Goal: Participate in discussion: Engage in conversation with other users on a specific topic

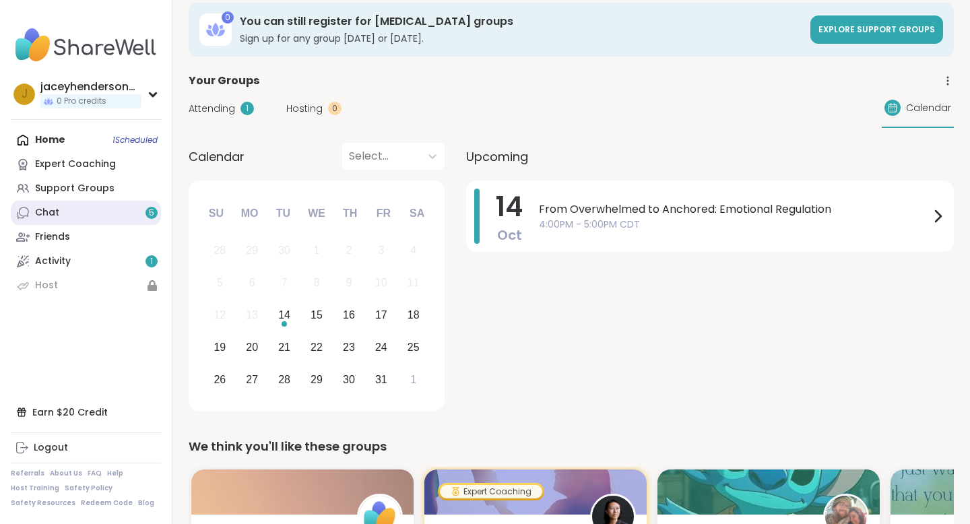
click at [111, 215] on link "Chat 5" at bounding box center [86, 213] width 150 height 24
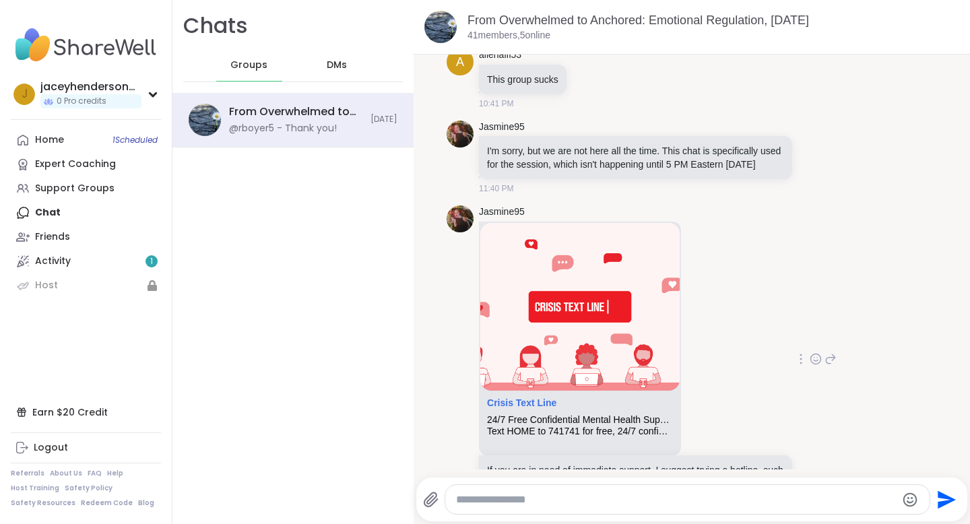
scroll to position [277, 0]
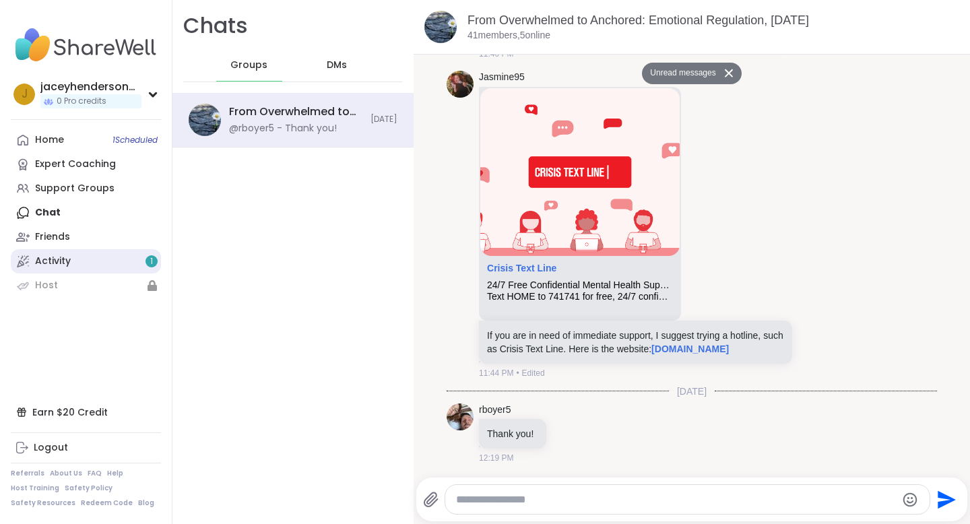
click at [130, 257] on link "Activity 1" at bounding box center [86, 261] width 150 height 24
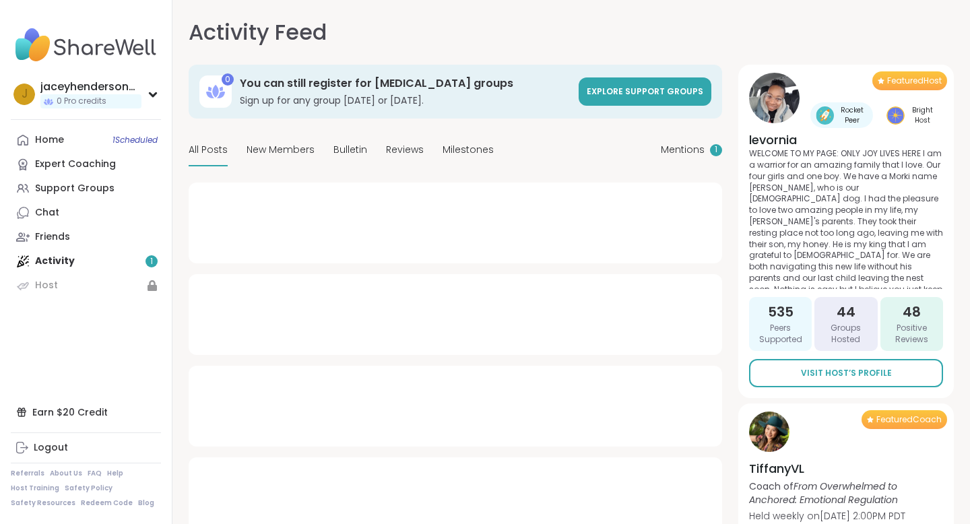
type textarea "*"
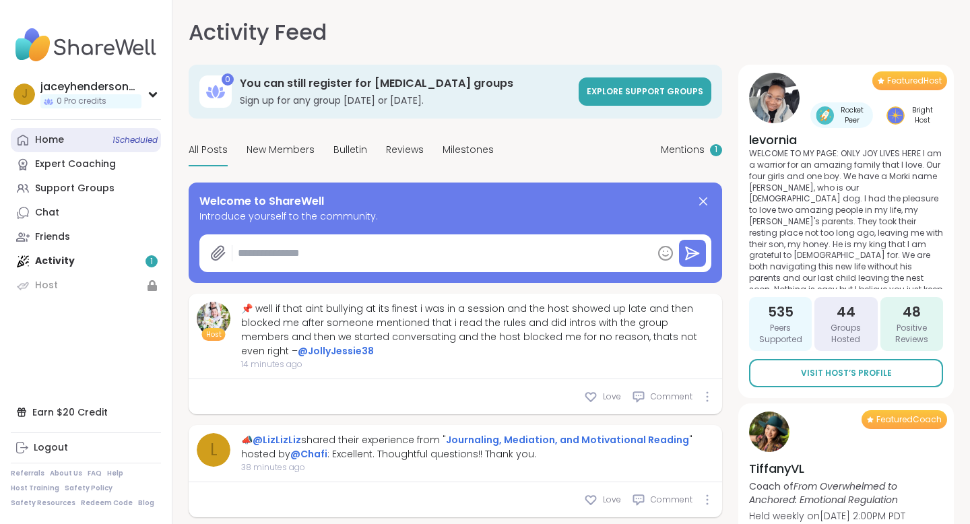
click at [82, 148] on link "Home 1 Scheduled" at bounding box center [86, 140] width 150 height 24
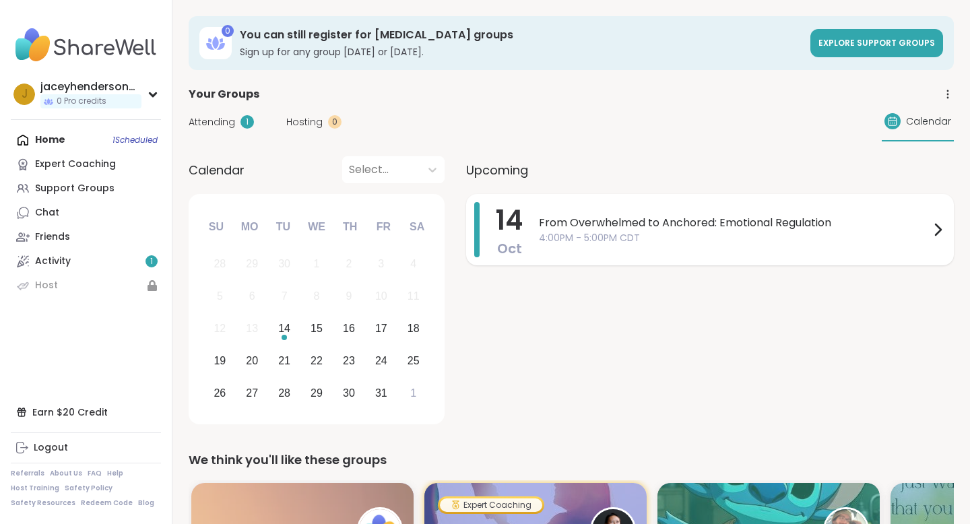
click at [604, 251] on div "From Overwhelmed to Anchored: Emotional Regulation 4:00PM - 5:00PM CDT" at bounding box center [742, 229] width 407 height 55
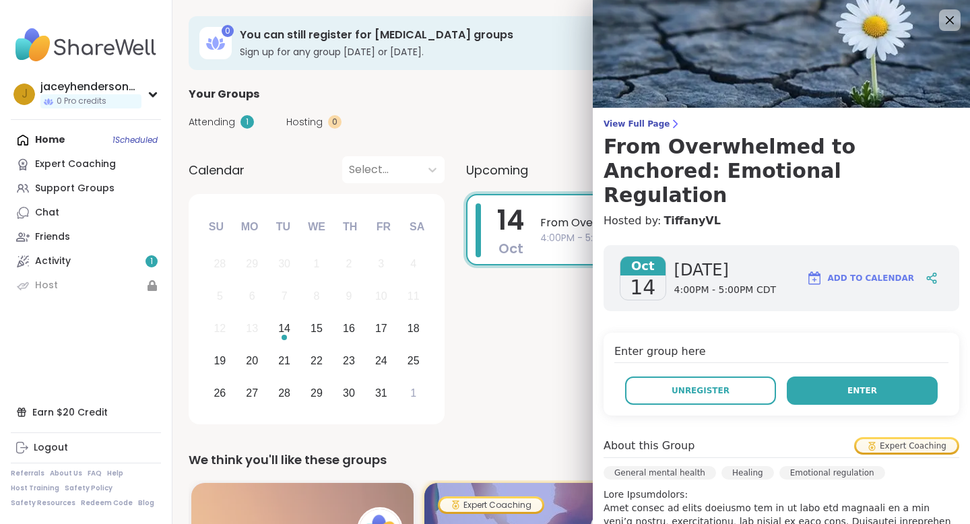
click at [877, 377] on button "Enter" at bounding box center [862, 391] width 151 height 28
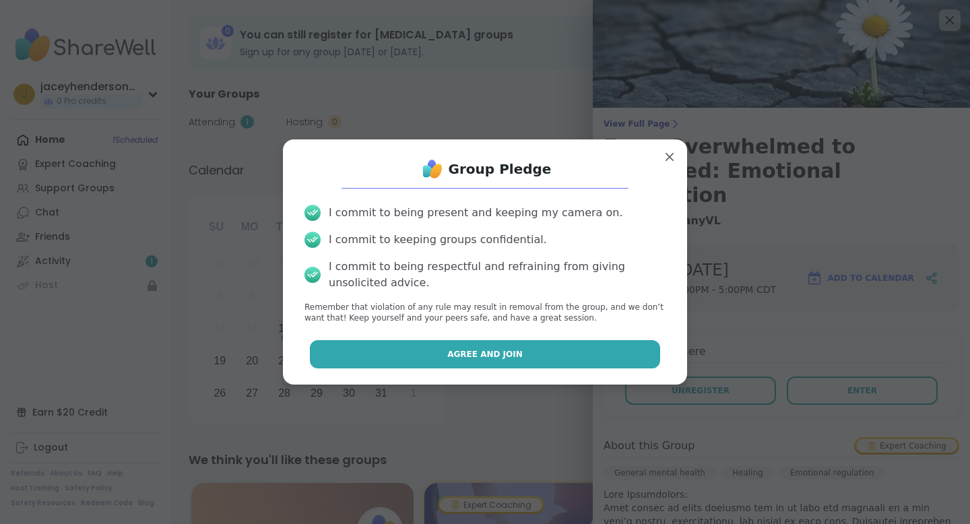
click at [501, 356] on span "Agree and Join" at bounding box center [484, 354] width 75 height 12
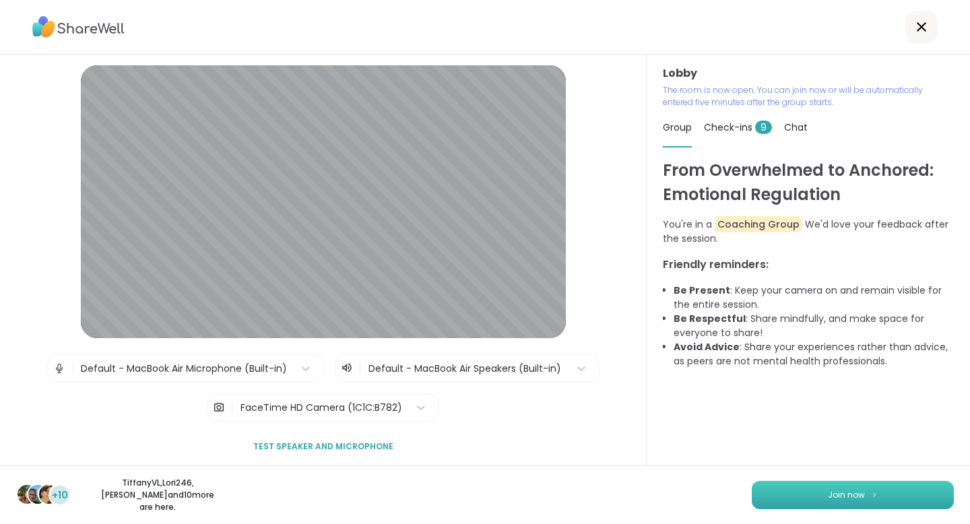
click at [783, 497] on button "Join now" at bounding box center [853, 495] width 202 height 28
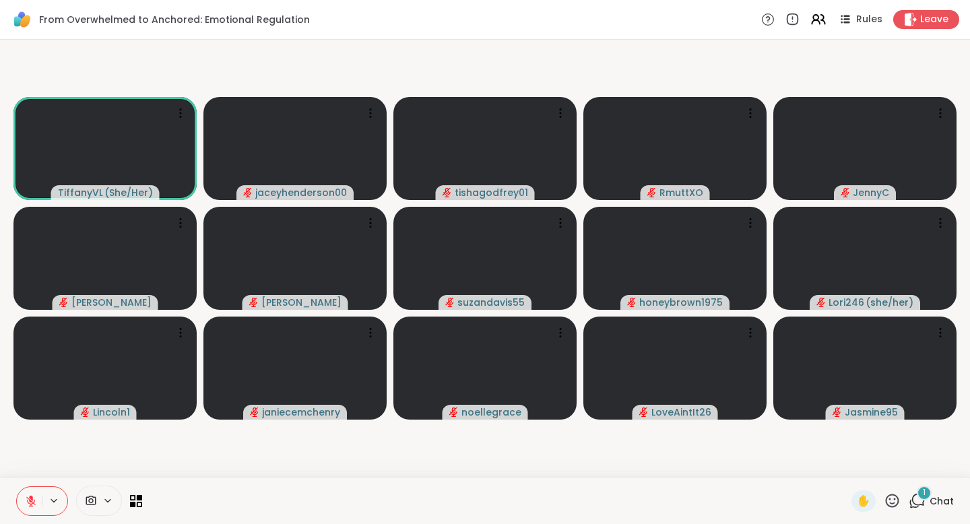
click at [922, 504] on icon at bounding box center [918, 500] width 13 height 12
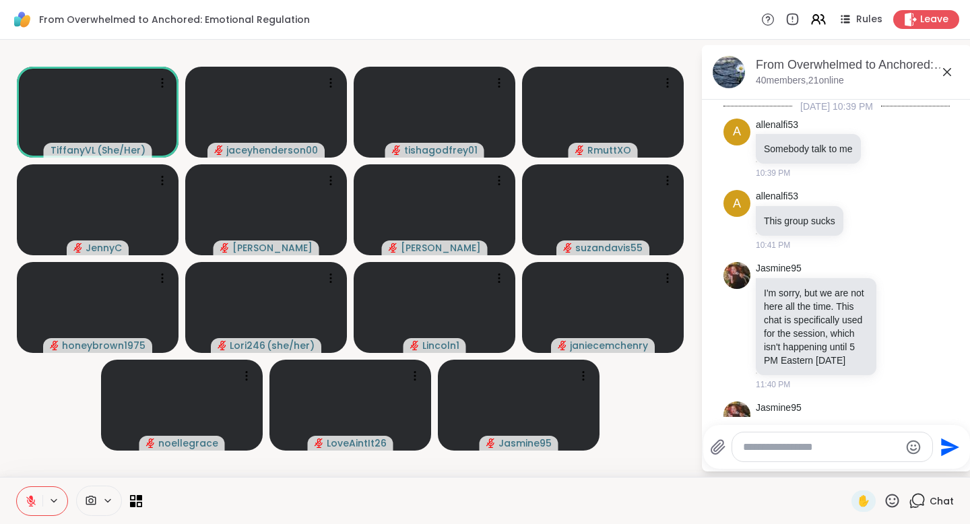
scroll to position [555, 0]
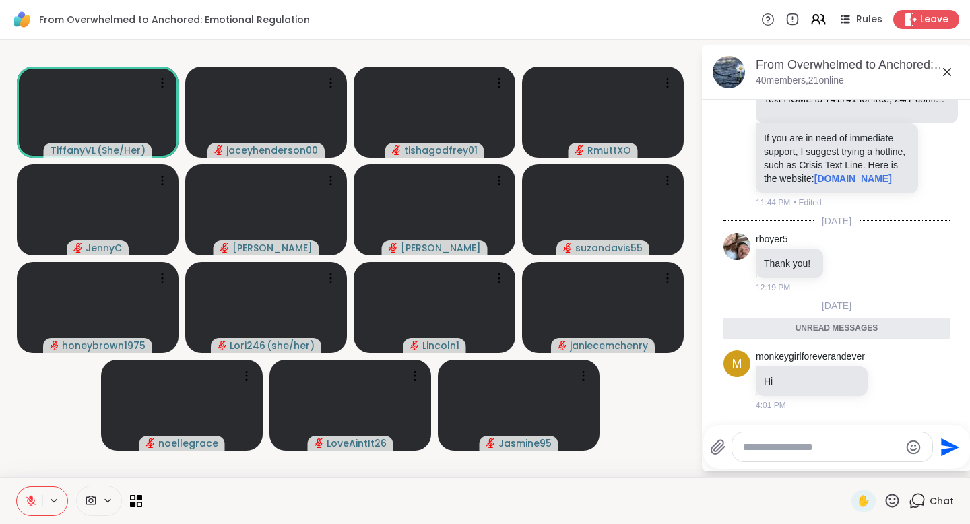
click at [685, 418] on video-player-container "TiffanyVL ( She/Her ) jaceyhenderson00 tishagodfrey01 RmuttXO [PERSON_NAME] [PE…" at bounding box center [350, 258] width 685 height 427
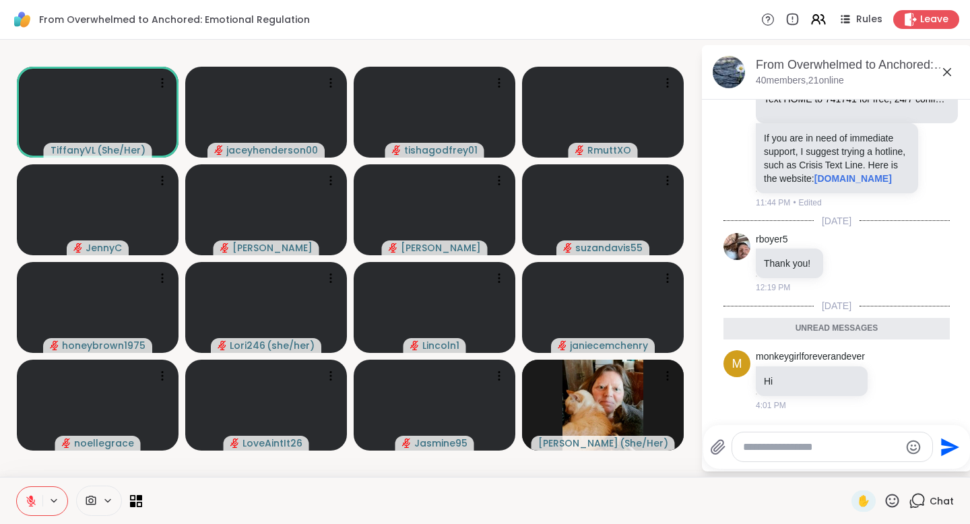
click at [945, 73] on icon at bounding box center [947, 72] width 8 height 8
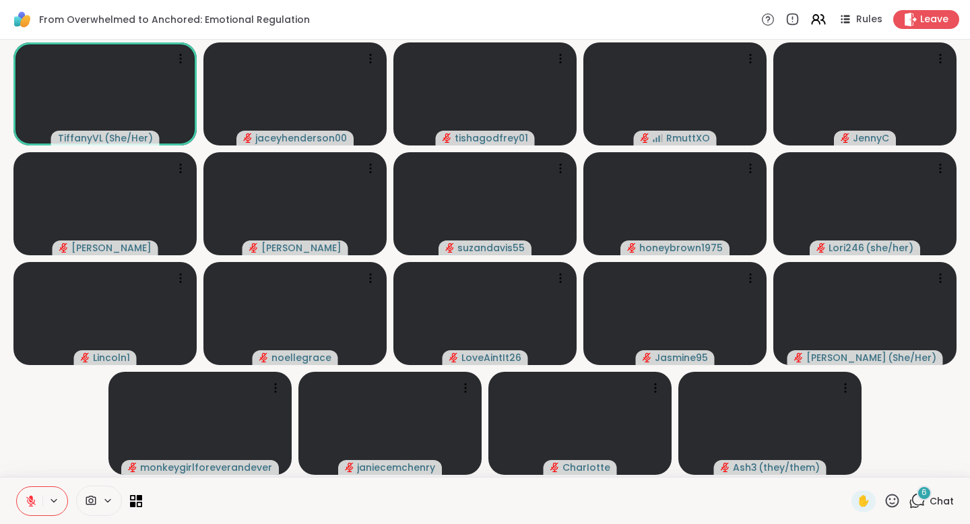
click at [925, 501] on icon at bounding box center [918, 500] width 13 height 12
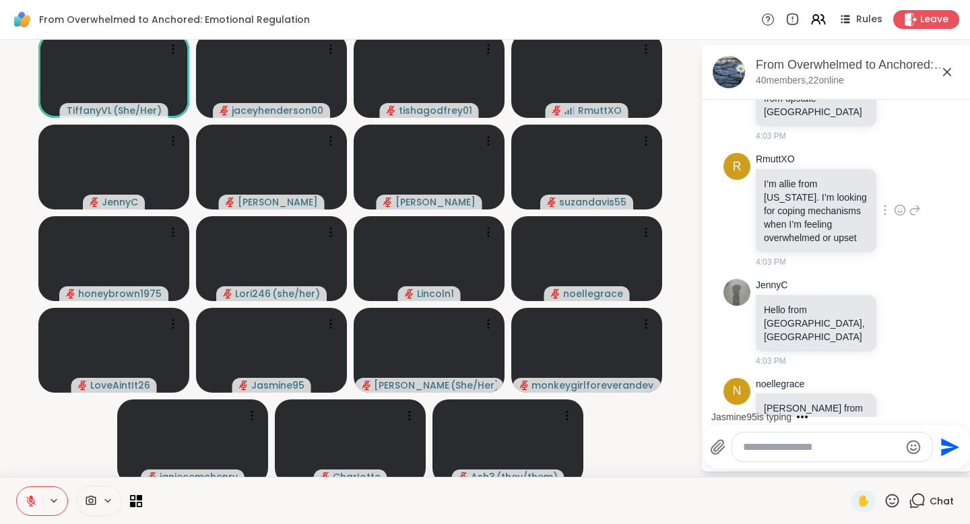
scroll to position [1286, 0]
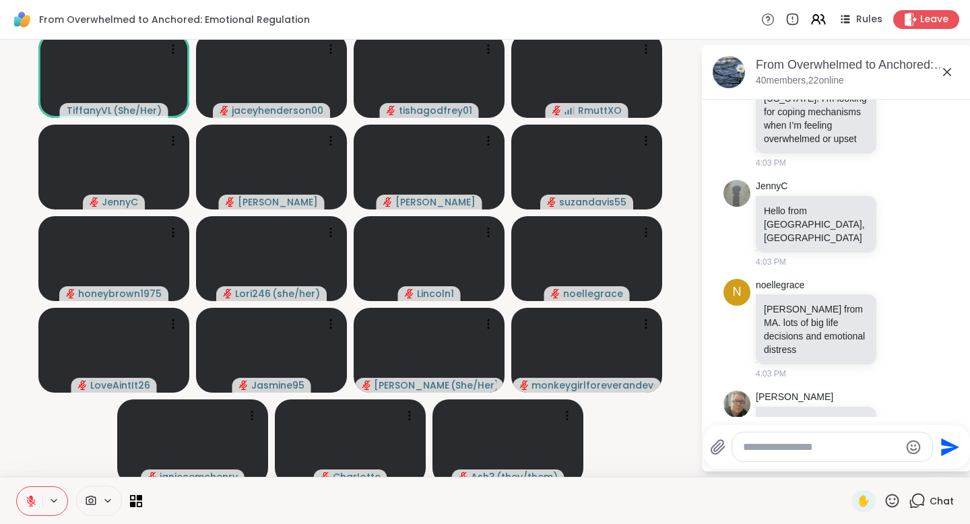
click at [798, 452] on textarea "Type your message" at bounding box center [821, 447] width 157 height 13
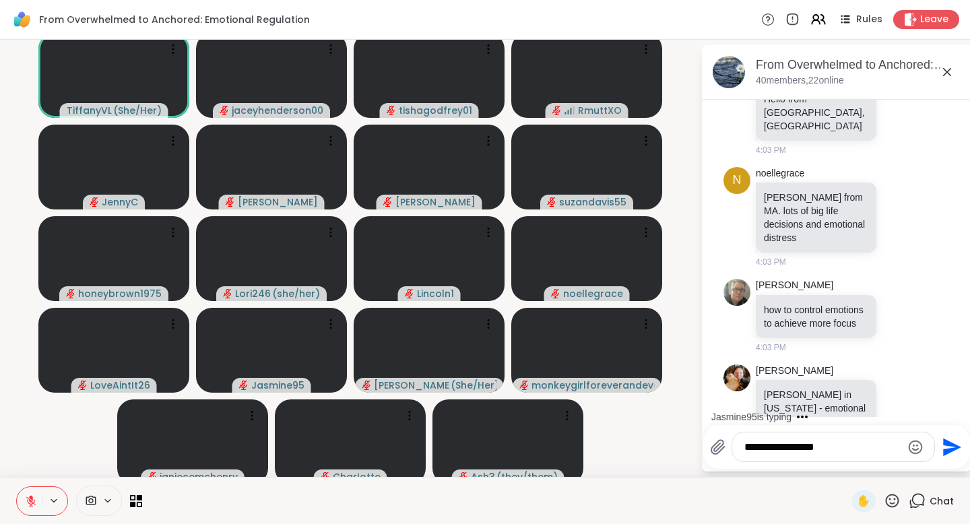
type textarea "**********"
click at [950, 449] on icon "Send" at bounding box center [952, 447] width 18 height 18
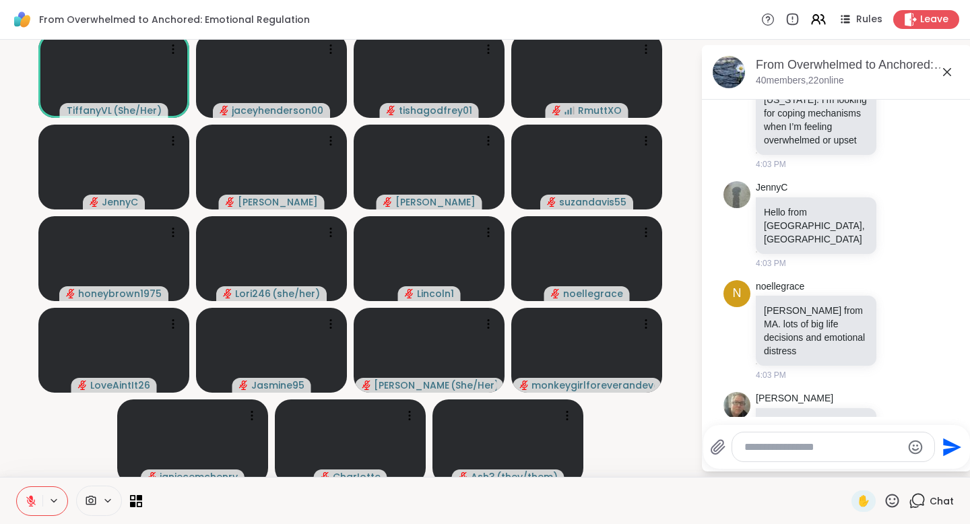
scroll to position [1205, 0]
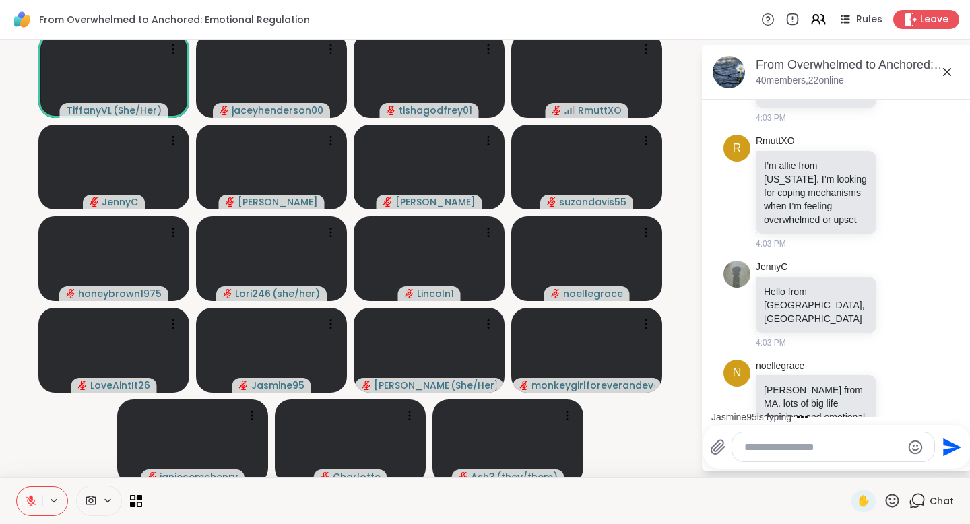
click at [952, 77] on icon at bounding box center [947, 72] width 16 height 16
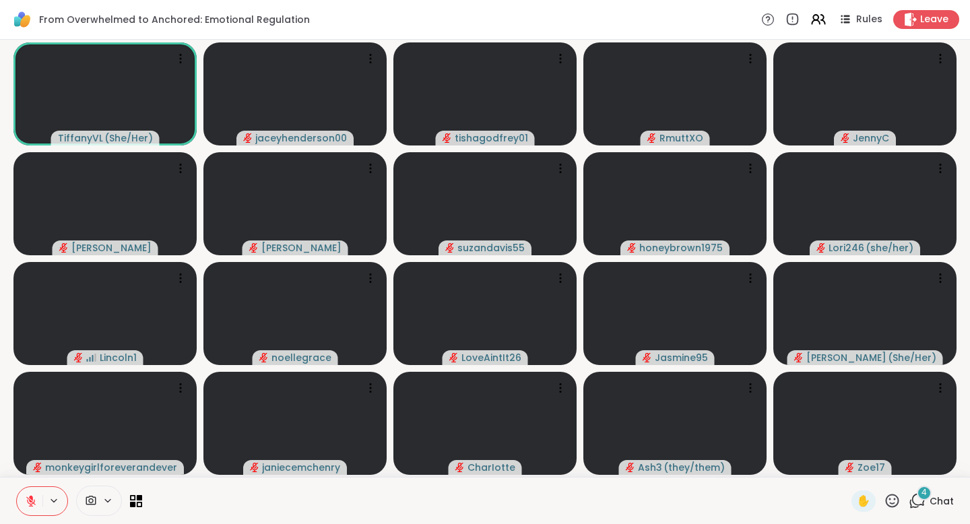
click at [929, 499] on div "4 Chat" at bounding box center [931, 502] width 45 height 22
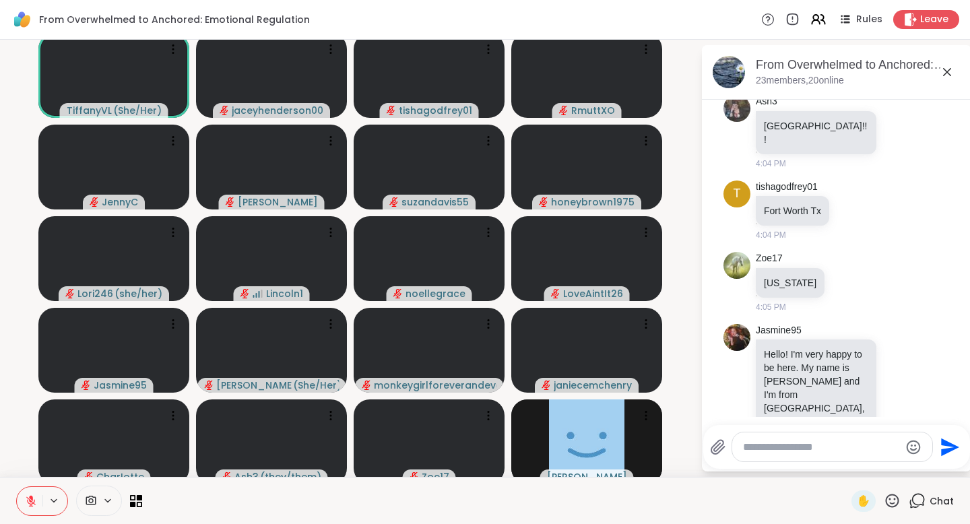
scroll to position [1950, 0]
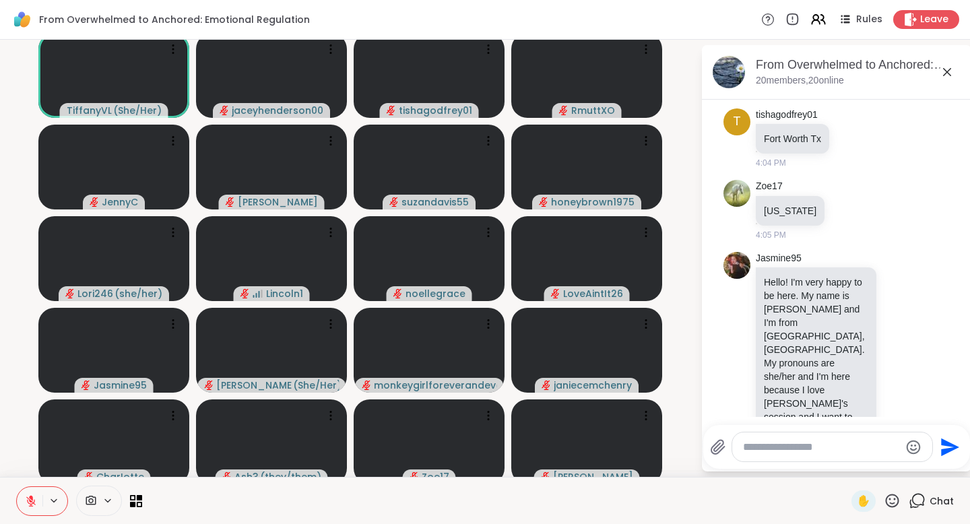
click at [944, 77] on icon at bounding box center [947, 72] width 16 height 16
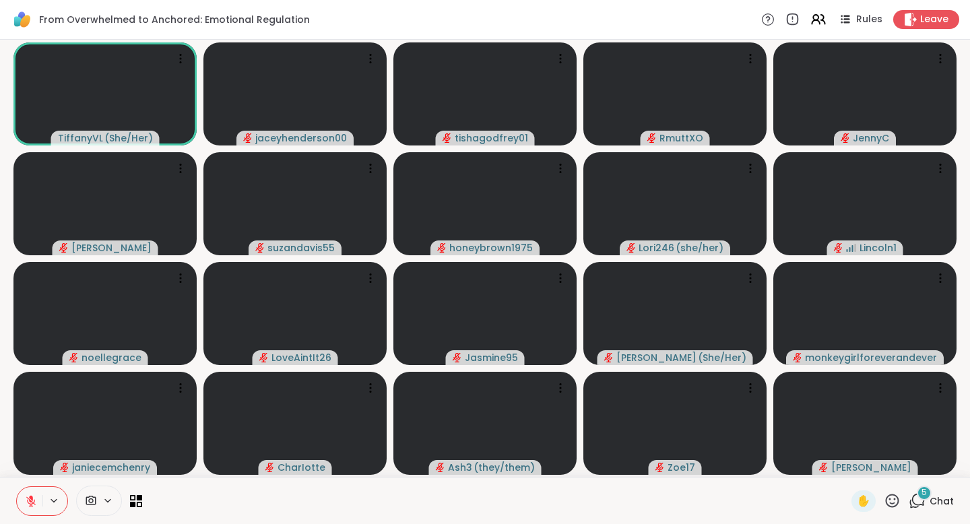
click at [925, 507] on icon at bounding box center [917, 501] width 17 height 17
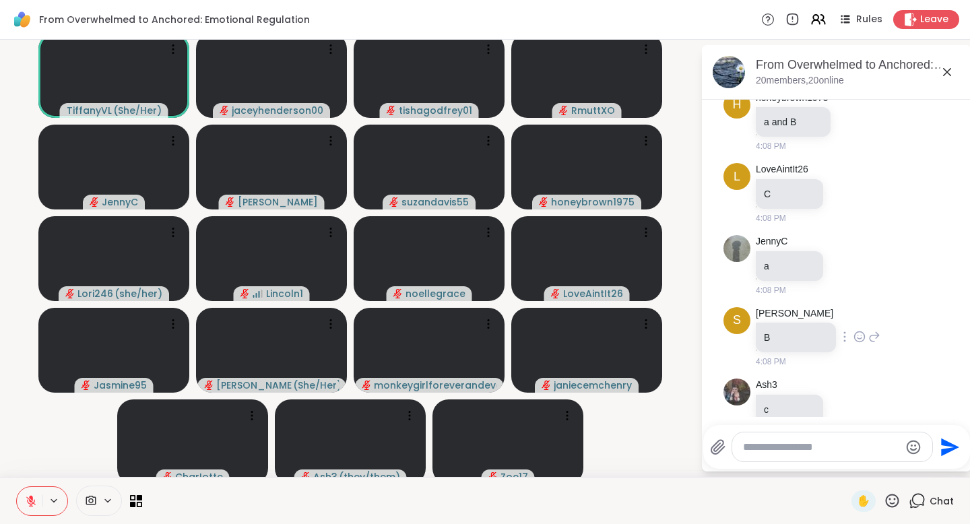
scroll to position [3139, 0]
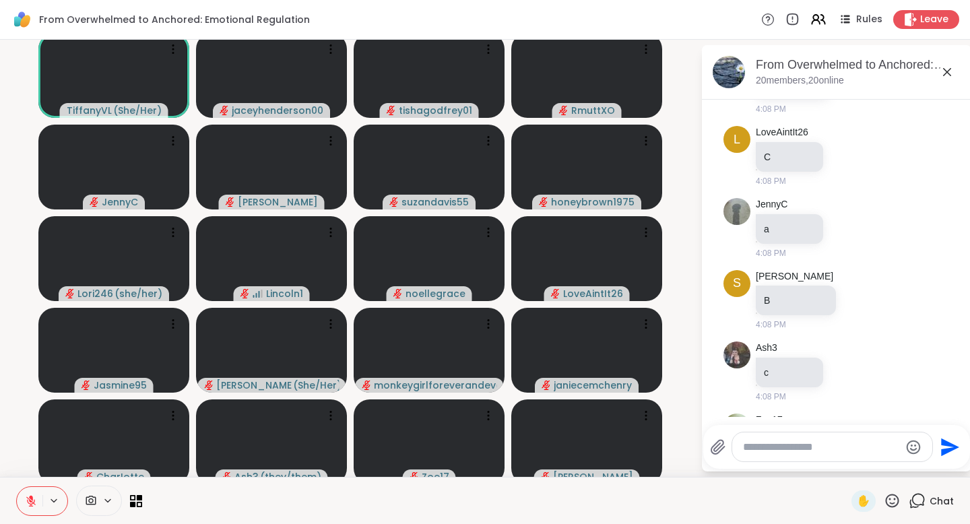
click at [949, 75] on icon at bounding box center [947, 72] width 8 height 8
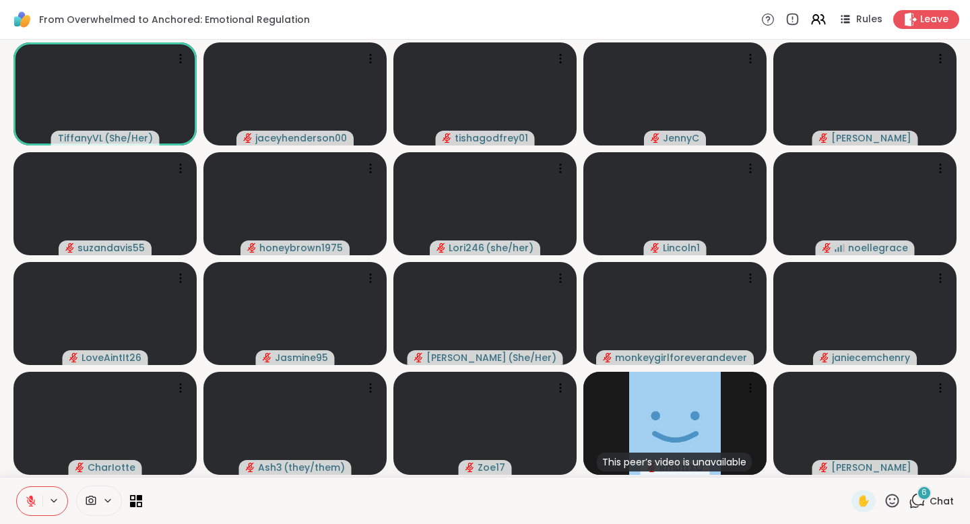
click at [930, 503] on div "6 Chat" at bounding box center [931, 502] width 45 height 22
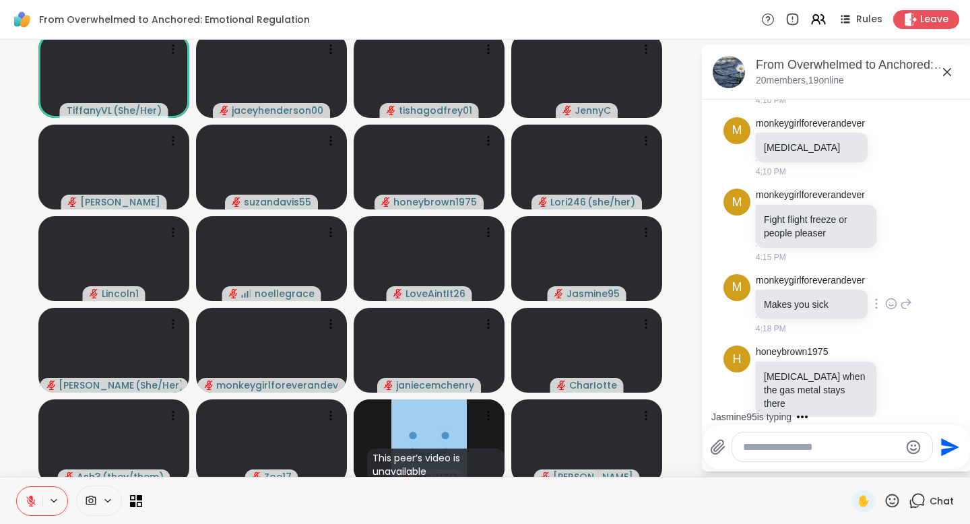
scroll to position [3682, 0]
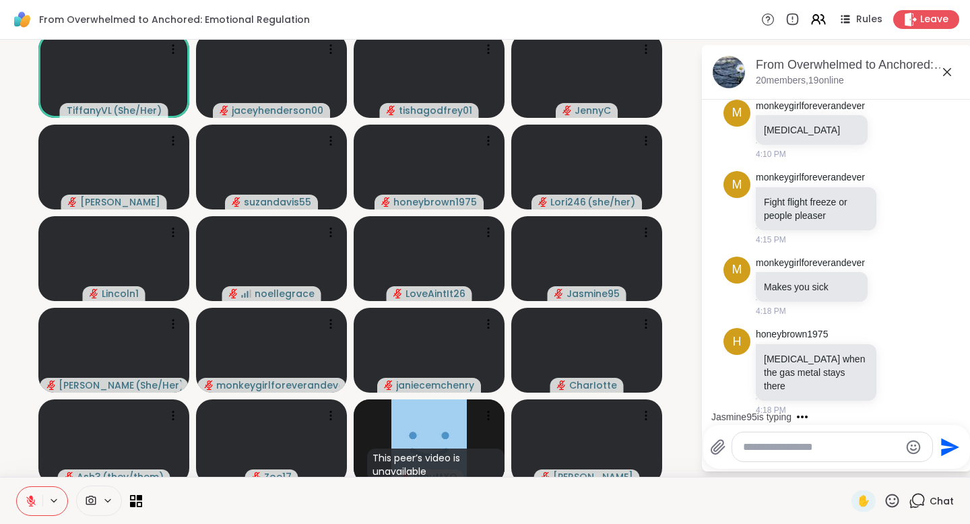
click at [947, 77] on icon at bounding box center [947, 72] width 16 height 16
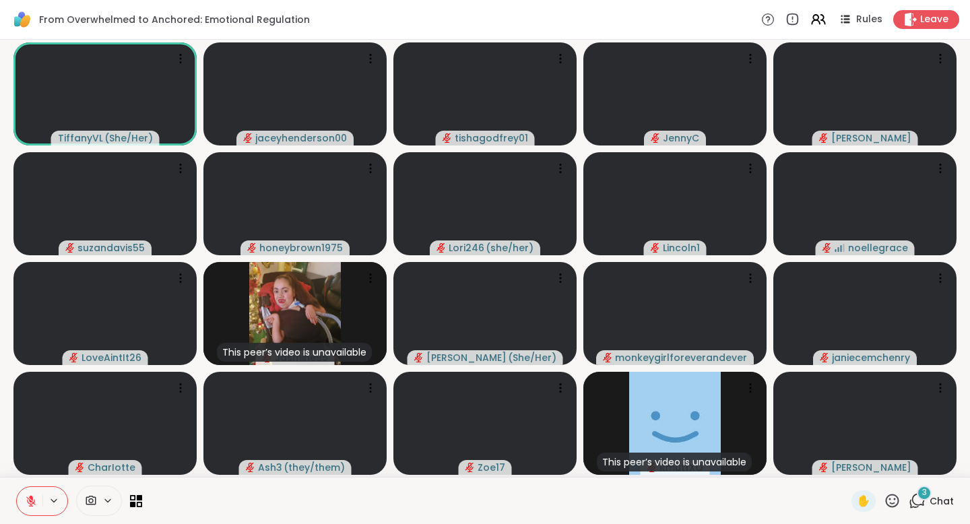
click at [922, 503] on icon at bounding box center [917, 501] width 17 height 17
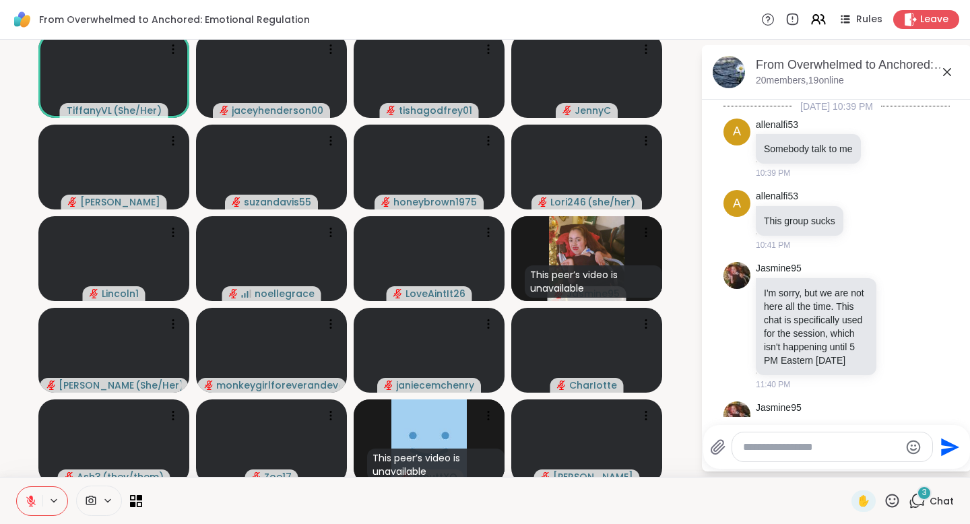
scroll to position [3989, 0]
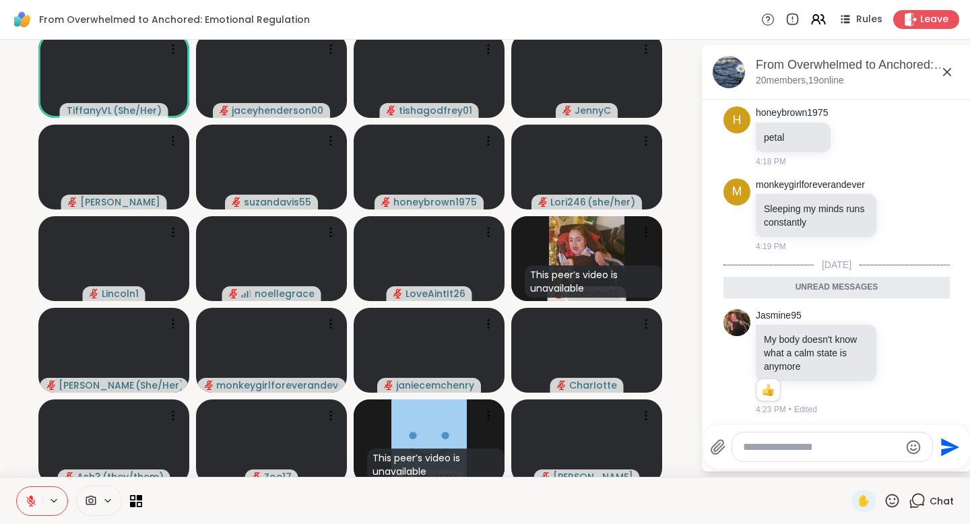
click at [951, 78] on icon at bounding box center [947, 72] width 16 height 16
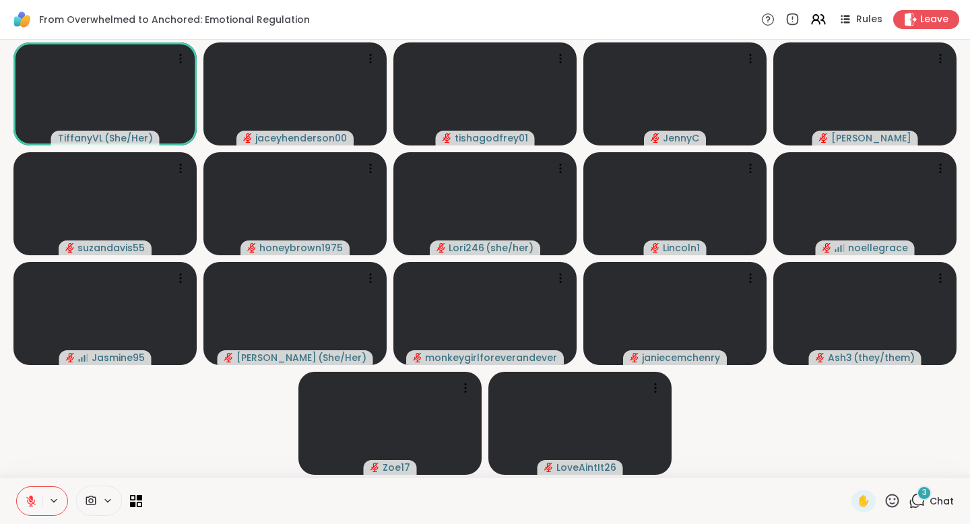
click at [933, 502] on span "Chat" at bounding box center [942, 501] width 24 height 13
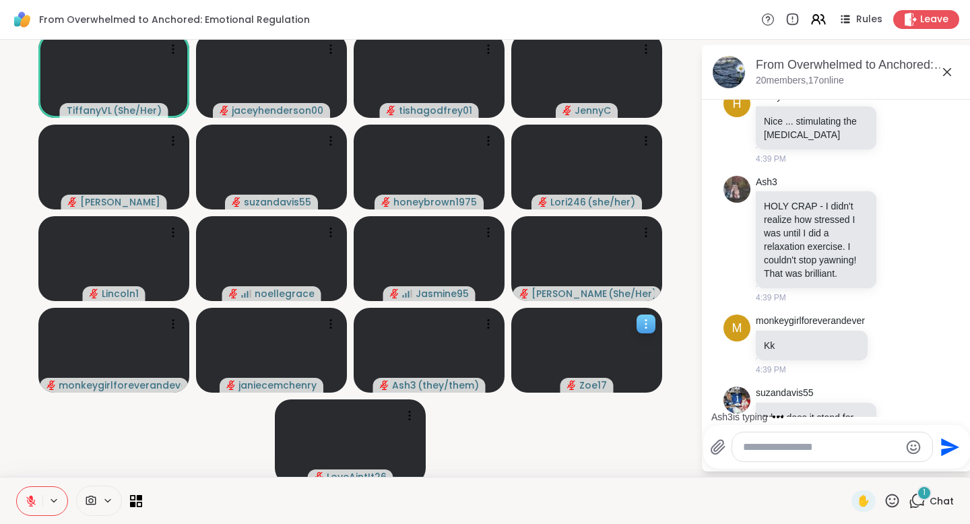
scroll to position [5009, 0]
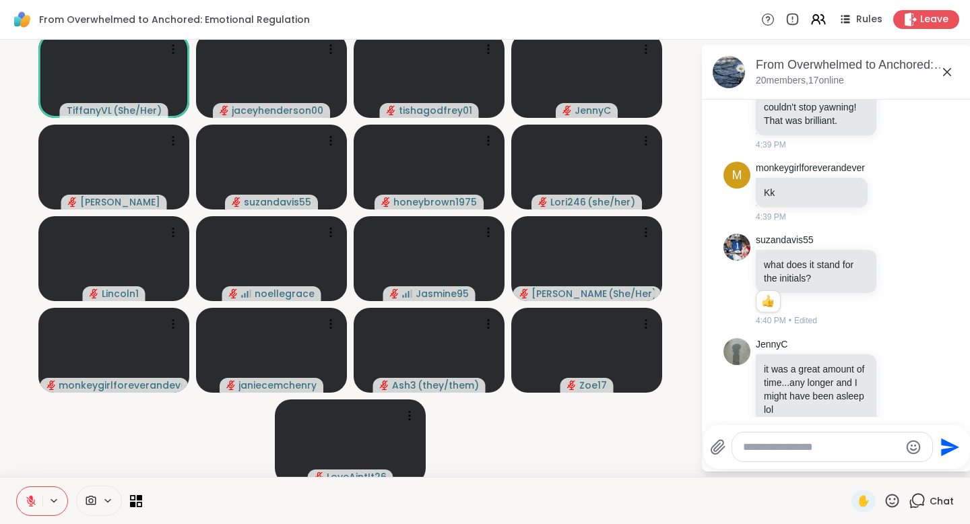
click at [948, 75] on icon at bounding box center [947, 72] width 16 height 16
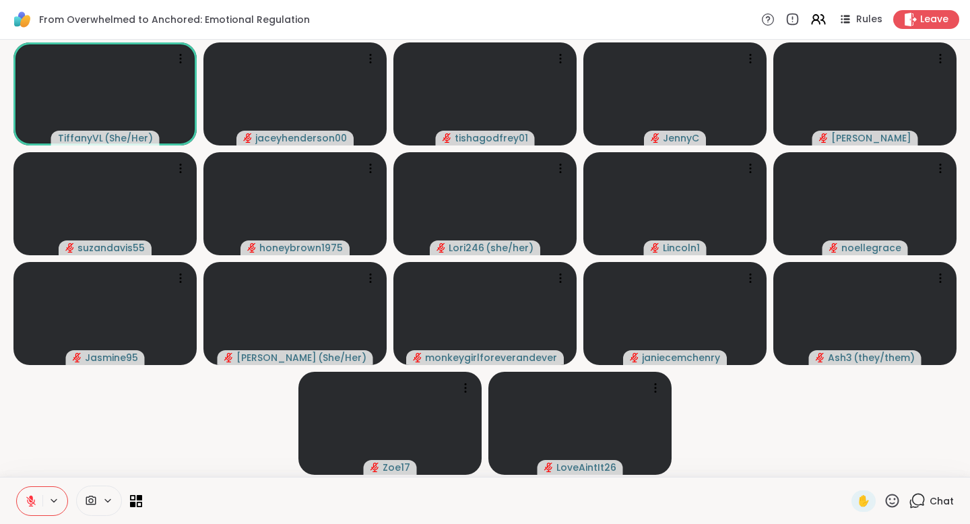
click at [940, 501] on span "Chat" at bounding box center [942, 501] width 24 height 13
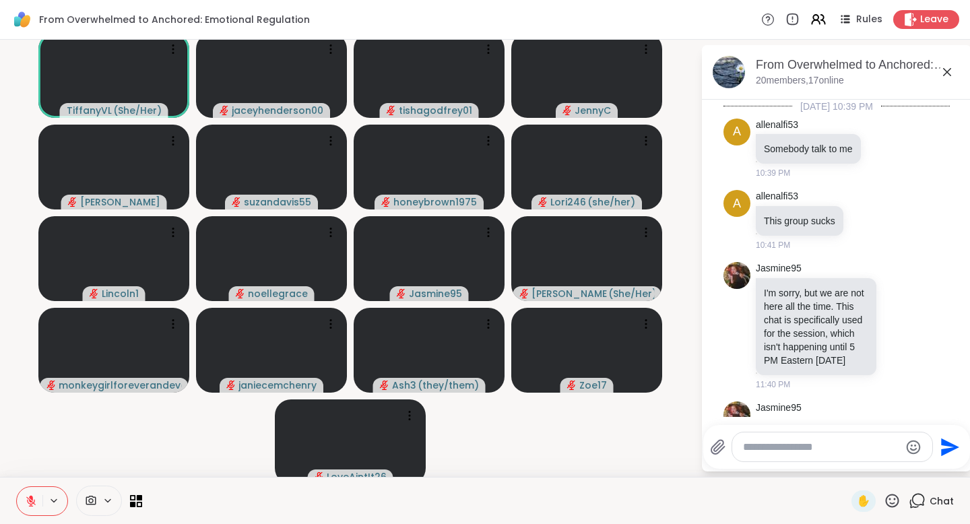
scroll to position [5015, 0]
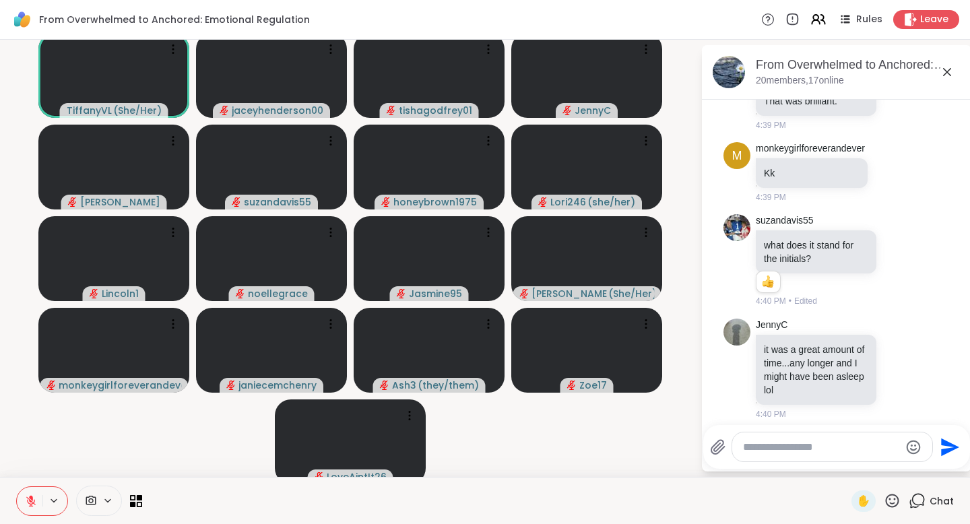
click at [949, 77] on icon at bounding box center [947, 72] width 16 height 16
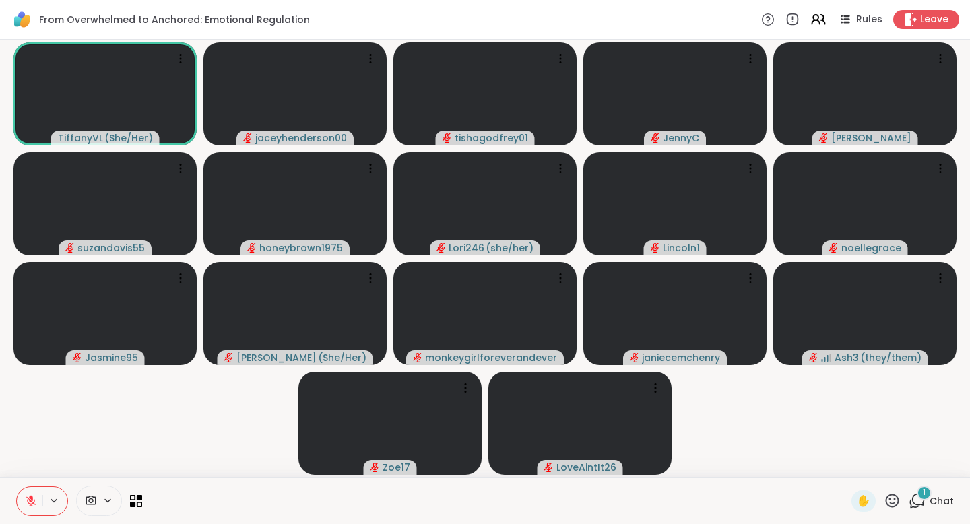
click at [924, 498] on span "1" at bounding box center [924, 492] width 3 height 11
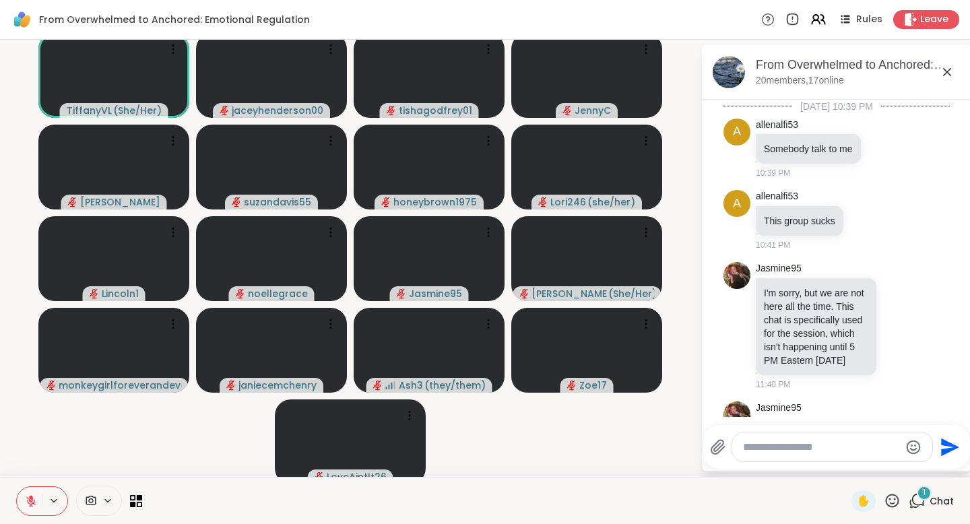
scroll to position [5184, 0]
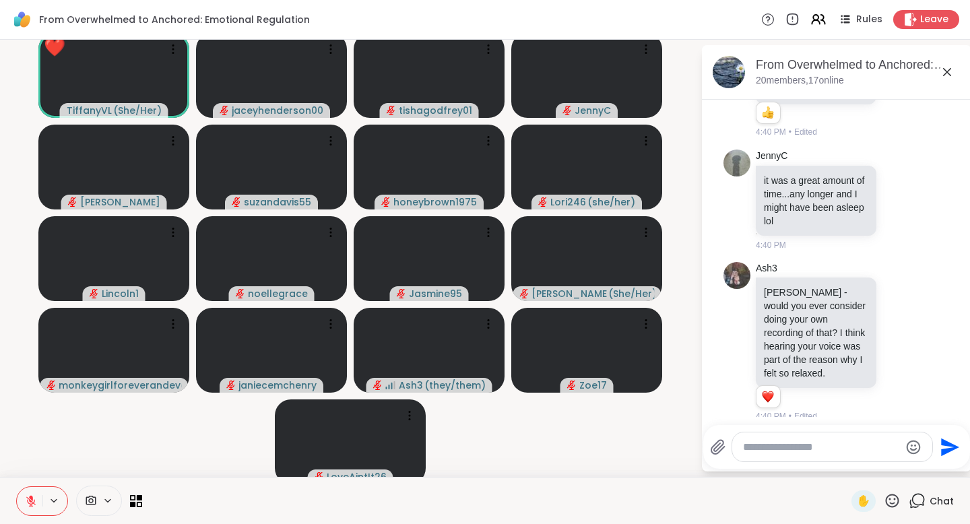
click at [948, 74] on icon at bounding box center [947, 72] width 16 height 16
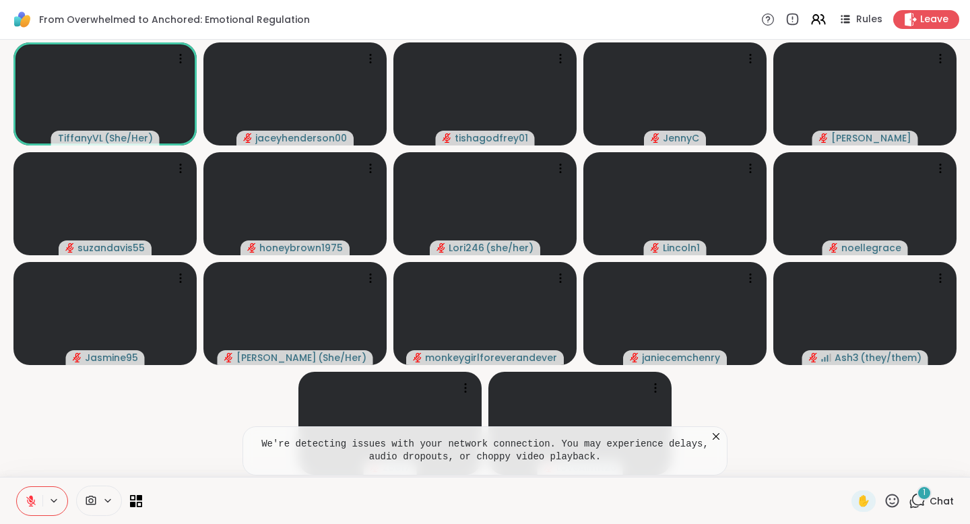
click at [722, 439] on icon at bounding box center [716, 436] width 13 height 13
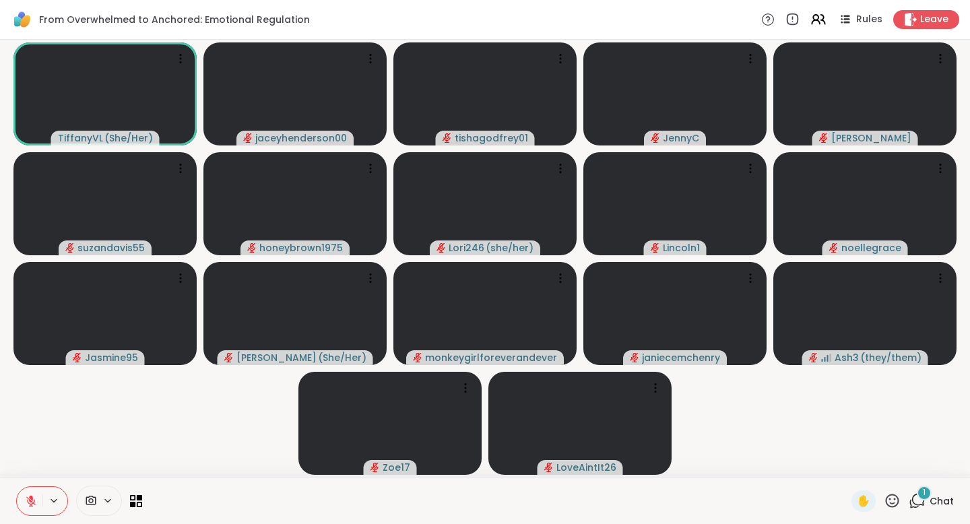
click at [947, 507] on span "Chat" at bounding box center [942, 501] width 24 height 13
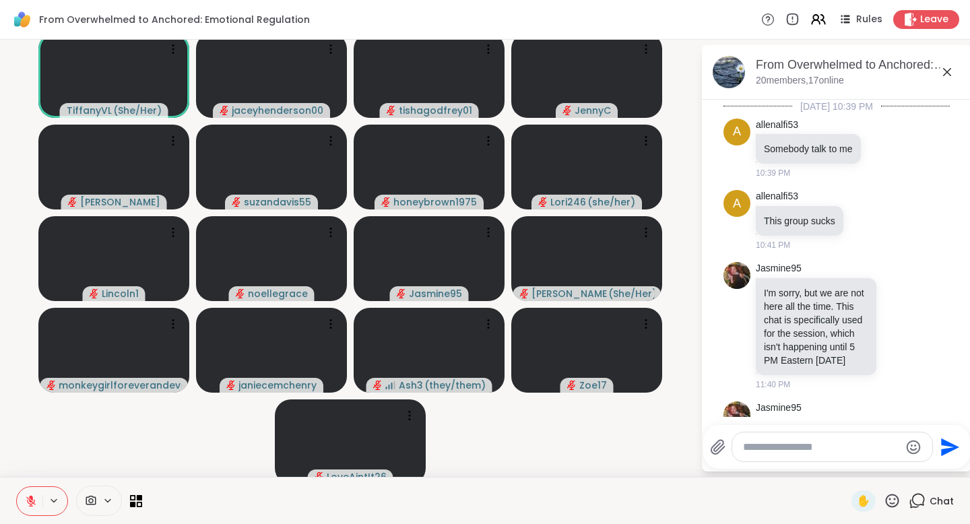
scroll to position [5270, 0]
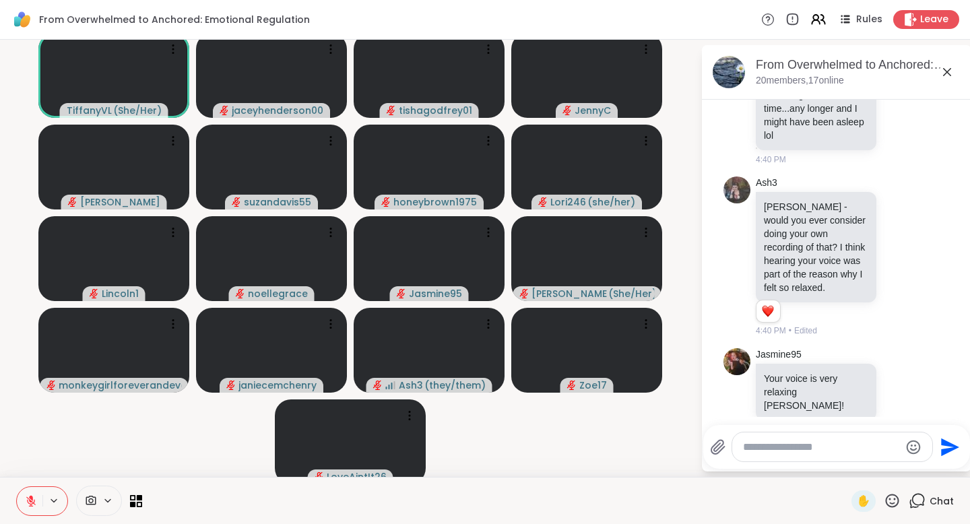
click at [953, 73] on icon at bounding box center [947, 72] width 16 height 16
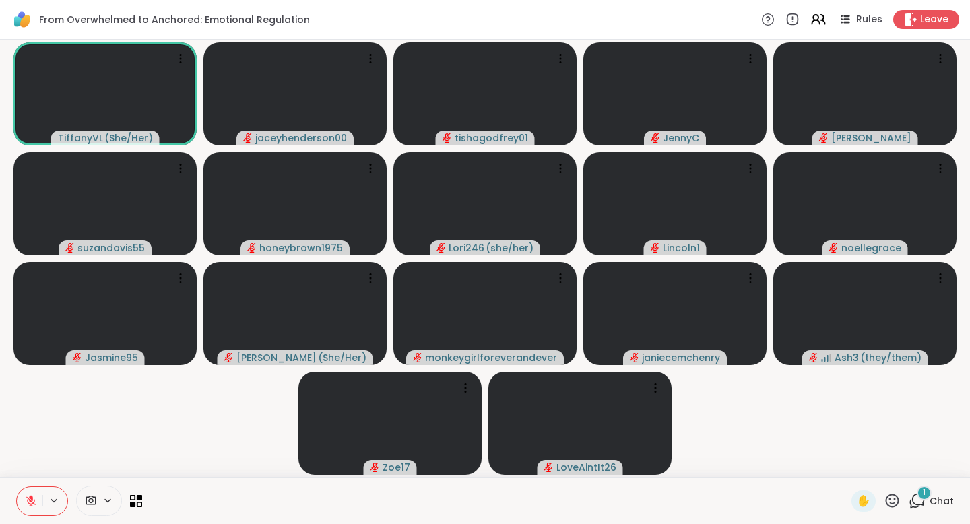
click at [925, 497] on span "1" at bounding box center [924, 492] width 3 height 11
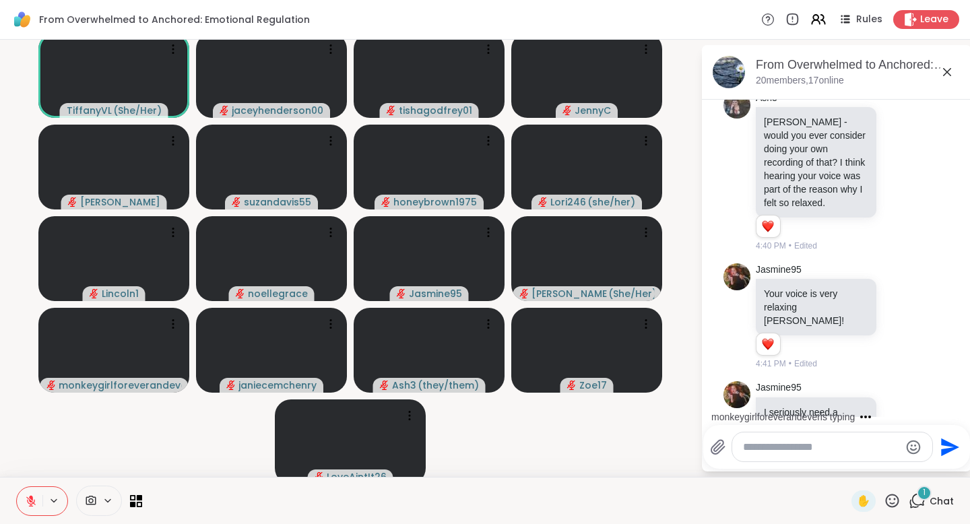
scroll to position [5408, 0]
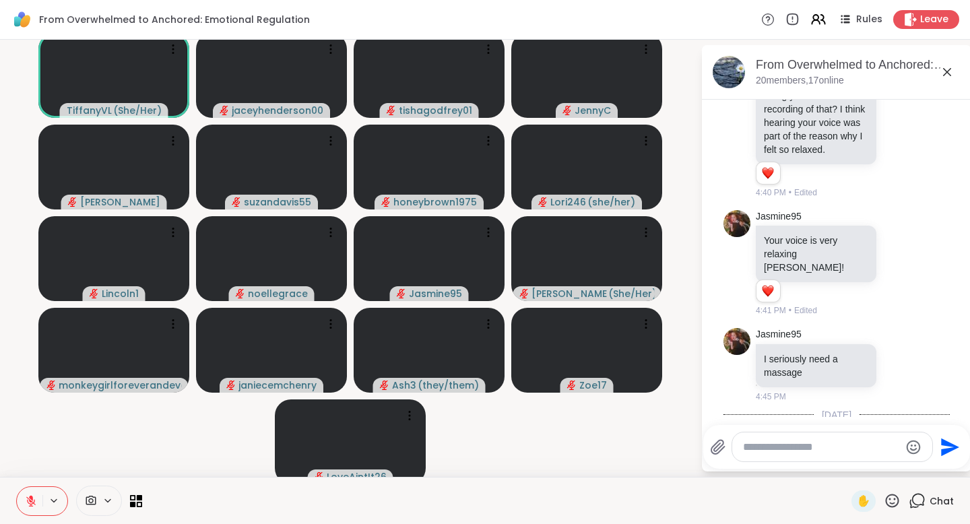
click at [951, 73] on icon at bounding box center [947, 72] width 16 height 16
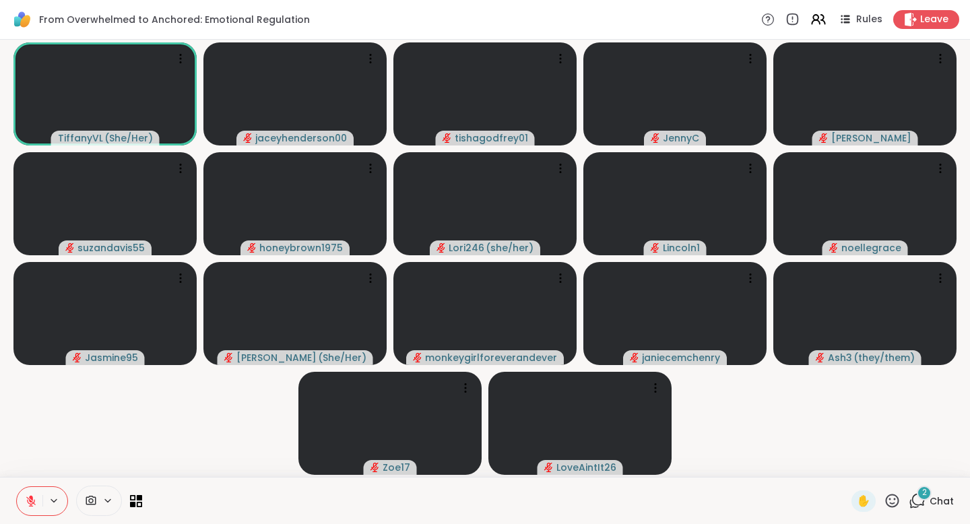
click at [933, 504] on span "Chat" at bounding box center [942, 501] width 24 height 13
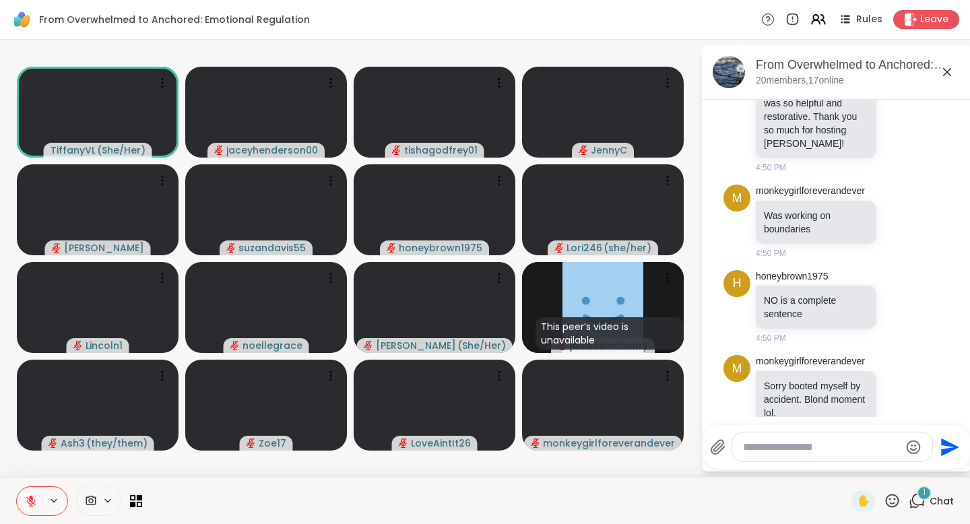
scroll to position [6407, 0]
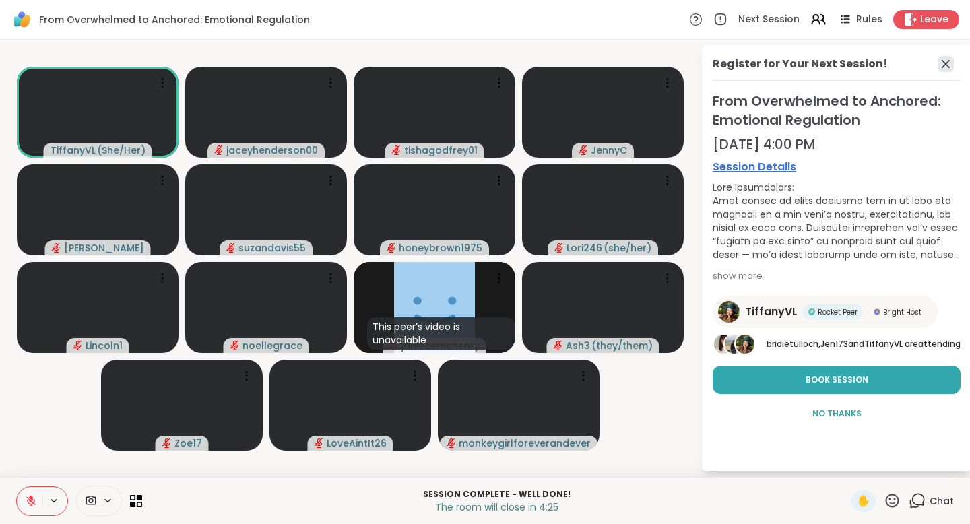
click at [949, 67] on icon at bounding box center [946, 64] width 8 height 8
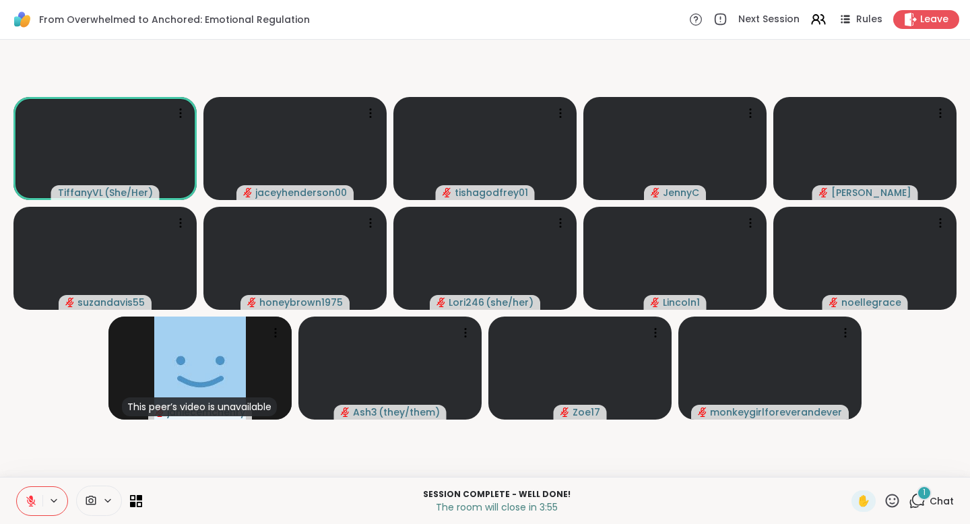
click at [920, 506] on icon at bounding box center [917, 501] width 17 height 17
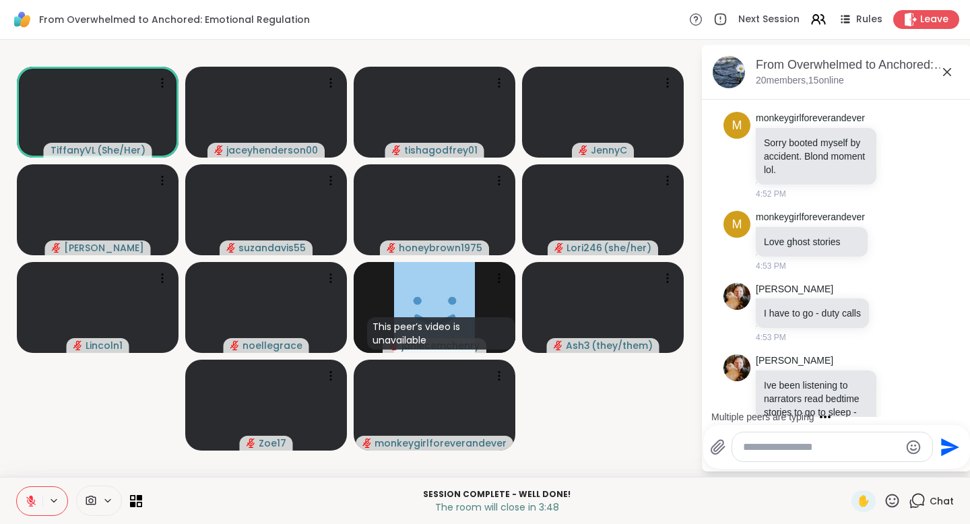
scroll to position [6564, 0]
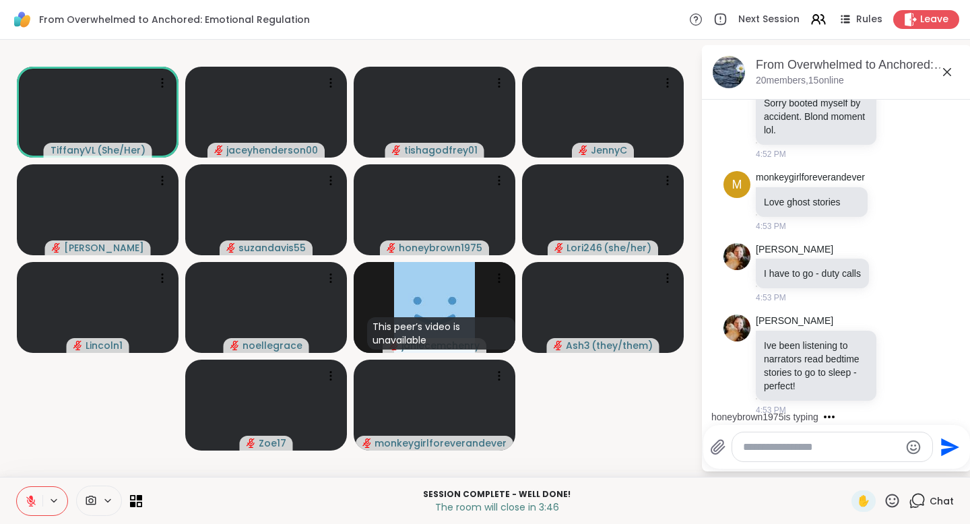
click at [767, 449] on textarea "Type your message" at bounding box center [821, 447] width 157 height 13
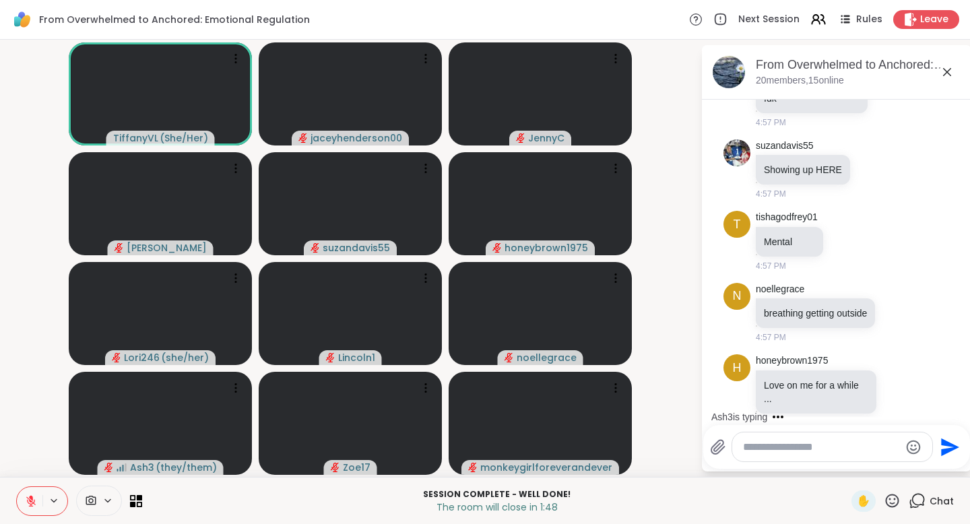
scroll to position [8042, 0]
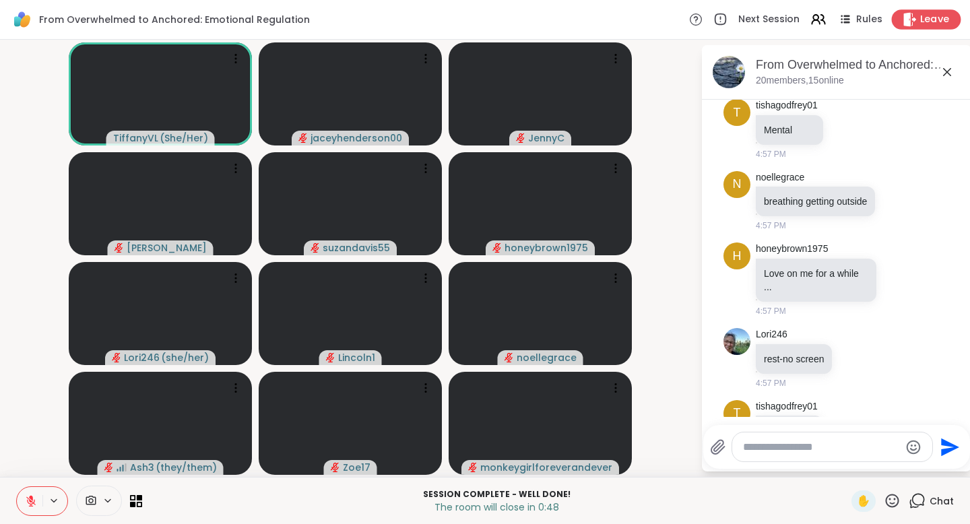
click at [930, 24] on span "Leave" at bounding box center [935, 20] width 30 height 14
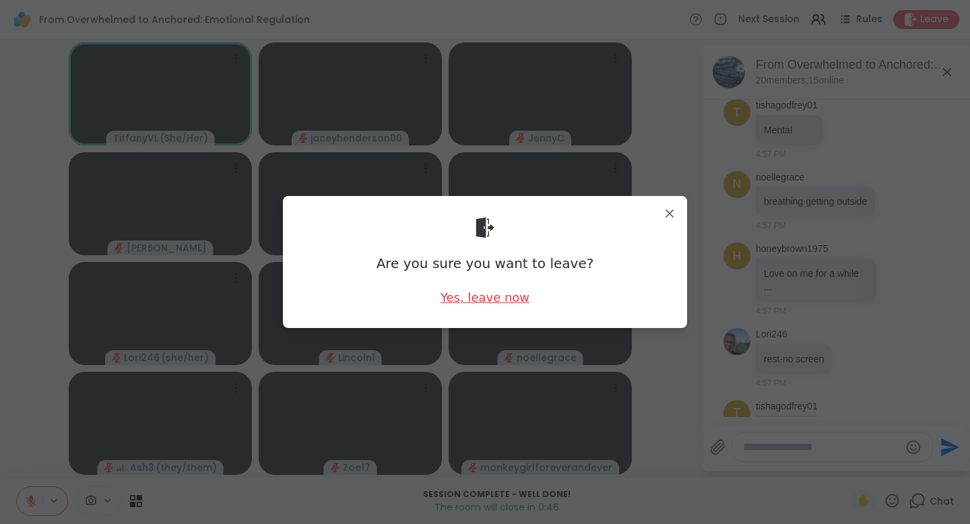
click at [515, 301] on div "Yes, leave now" at bounding box center [485, 297] width 89 height 17
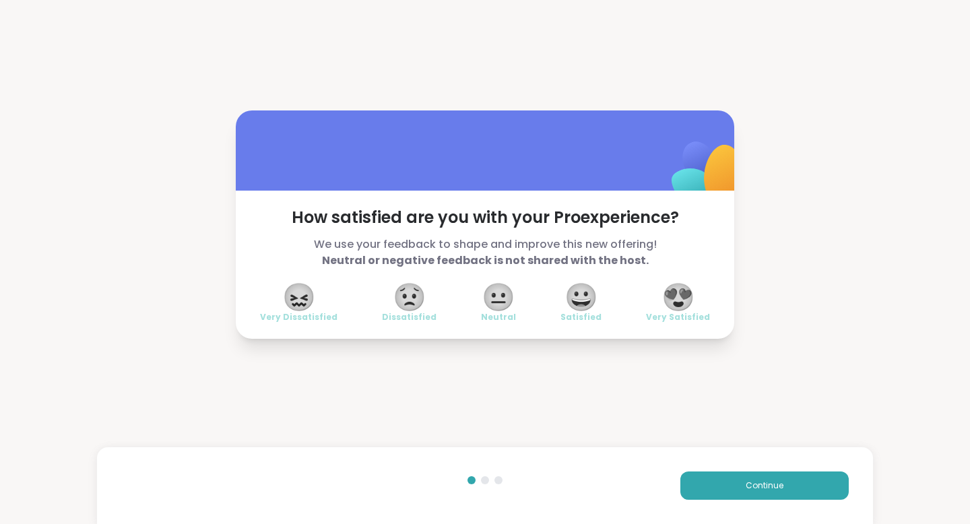
click at [676, 302] on span "😍" at bounding box center [679, 297] width 34 height 24
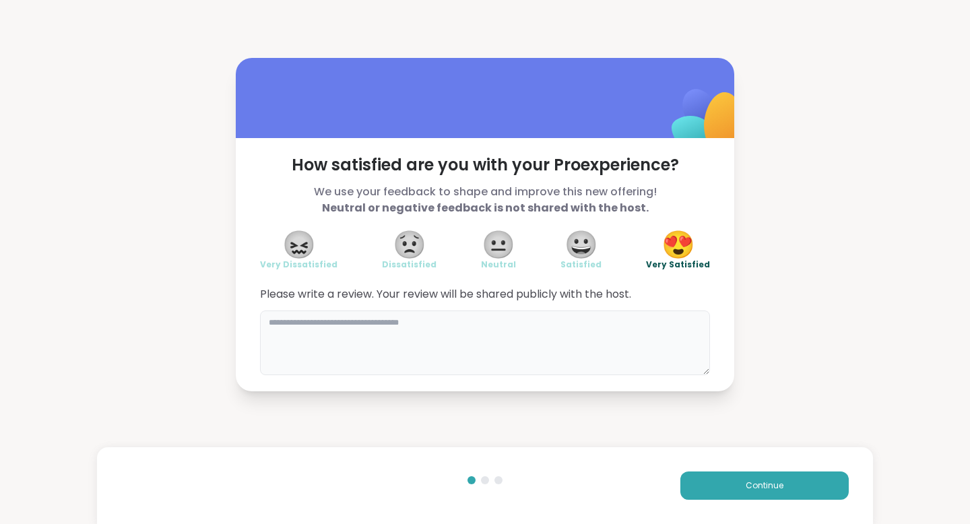
click at [543, 339] on textarea at bounding box center [485, 343] width 450 height 65
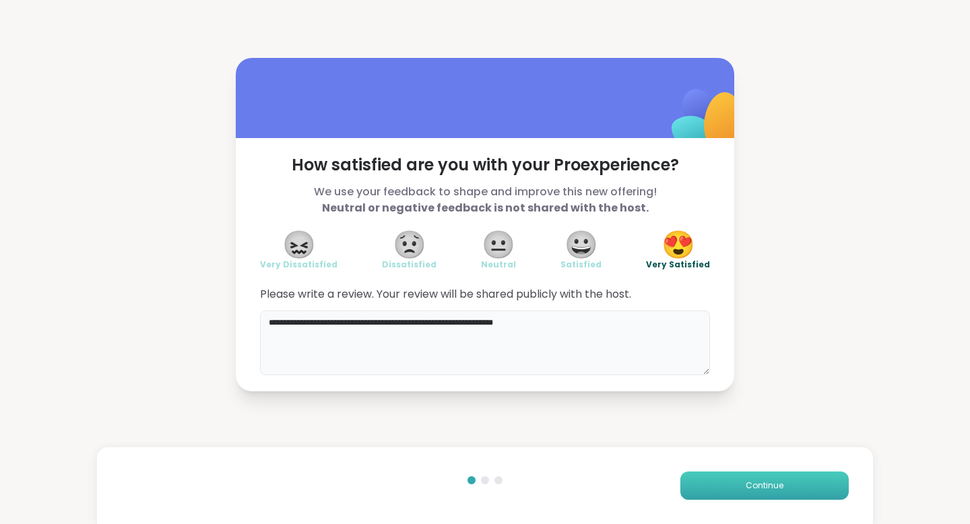
type textarea "**********"
click at [743, 488] on button "Continue" at bounding box center [765, 486] width 168 height 28
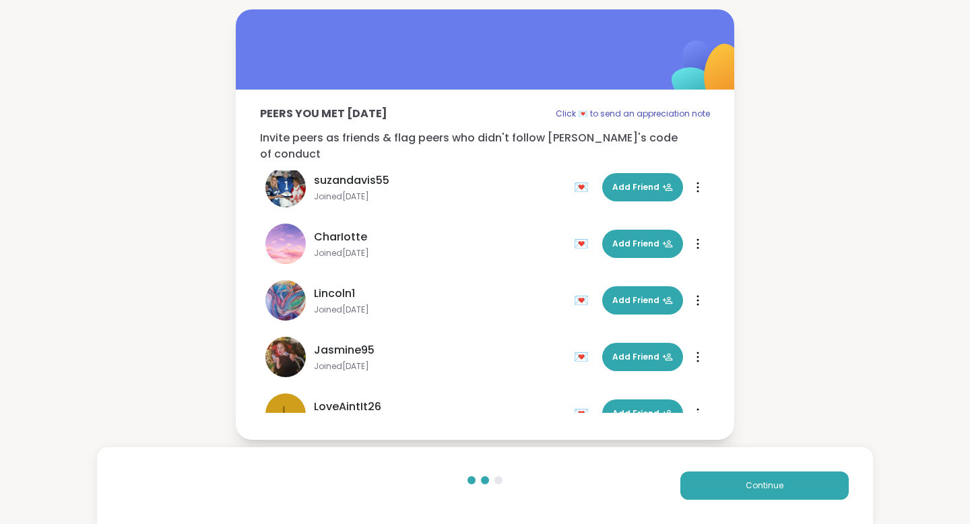
scroll to position [290, 0]
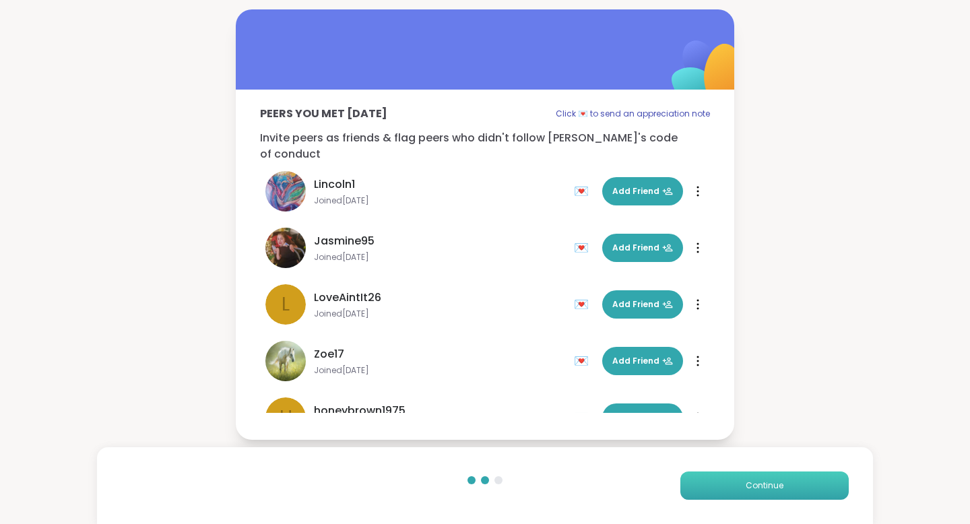
click at [735, 491] on button "Continue" at bounding box center [765, 486] width 168 height 28
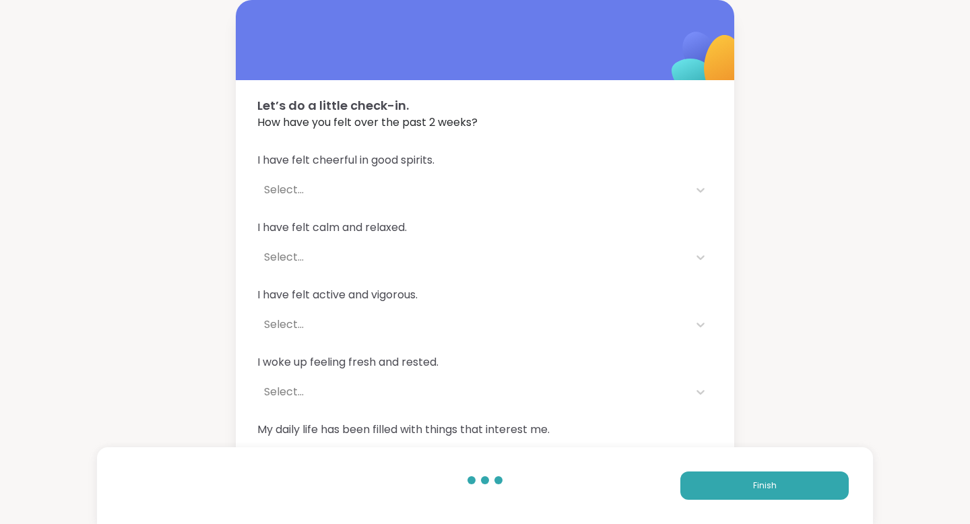
scroll to position [40, 0]
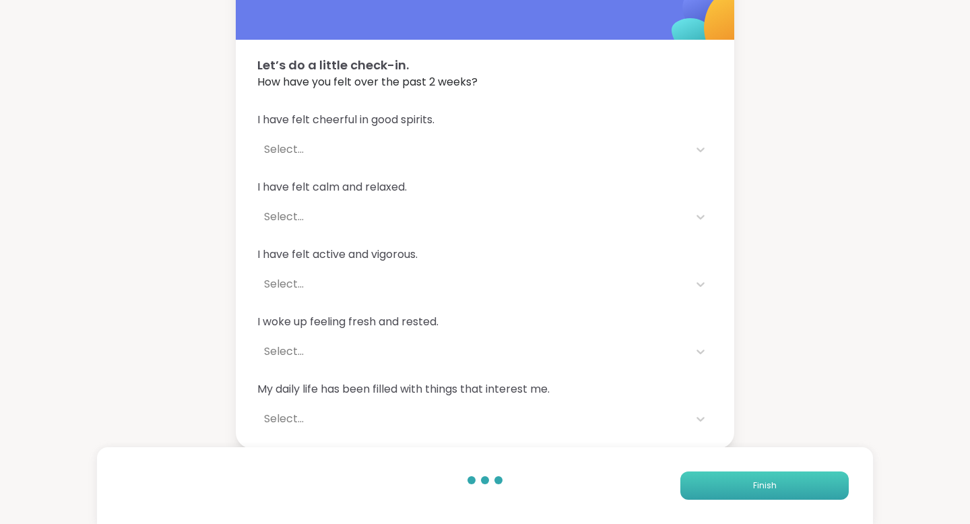
click at [749, 496] on button "Finish" at bounding box center [765, 486] width 168 height 28
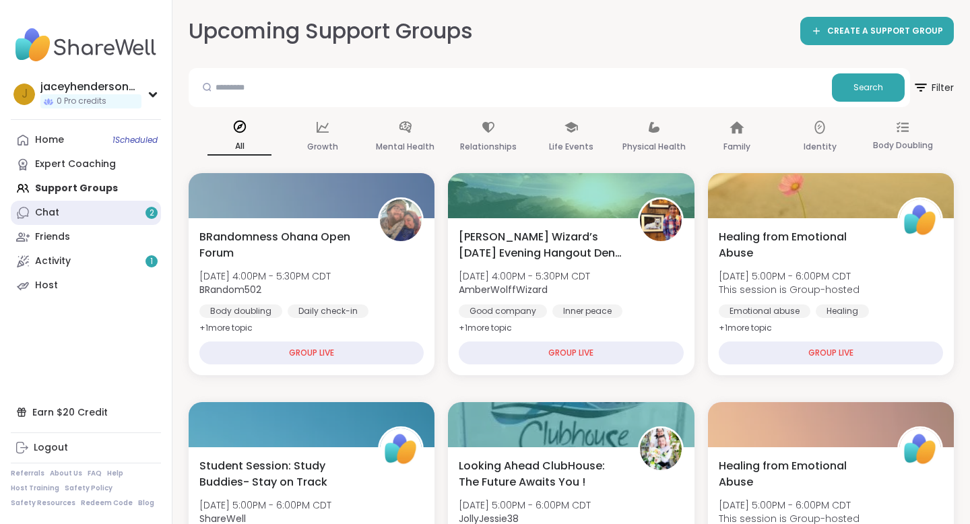
click at [86, 210] on link "Chat 2" at bounding box center [86, 213] width 150 height 24
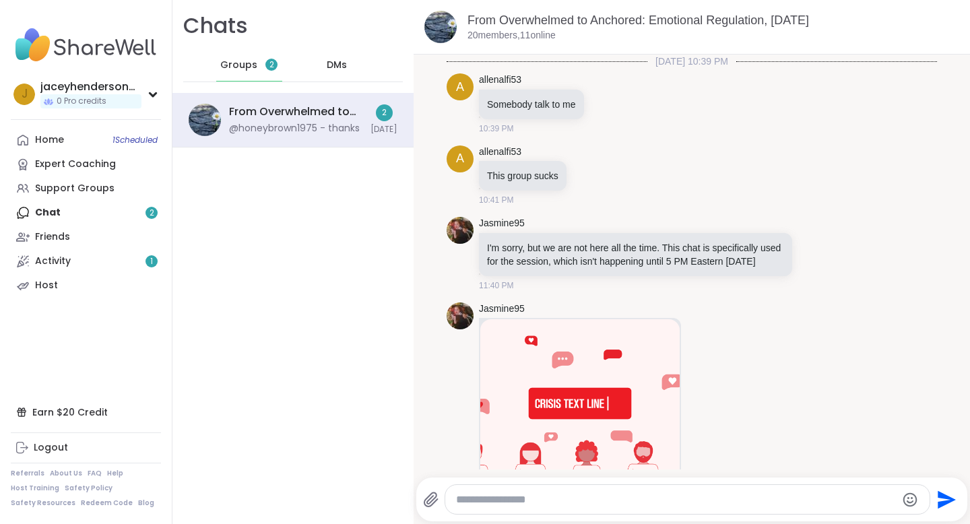
scroll to position [7120, 0]
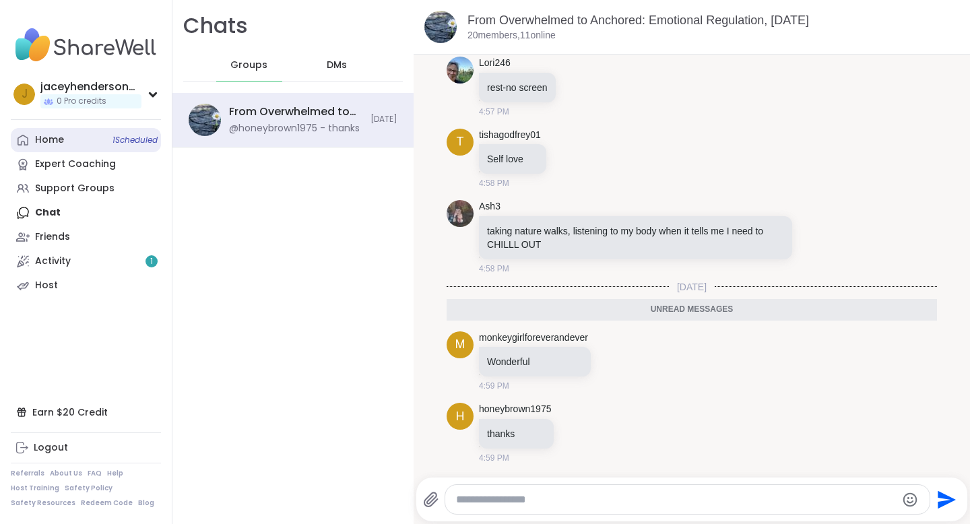
click at [59, 140] on div "Home 1 Scheduled" at bounding box center [49, 139] width 29 height 13
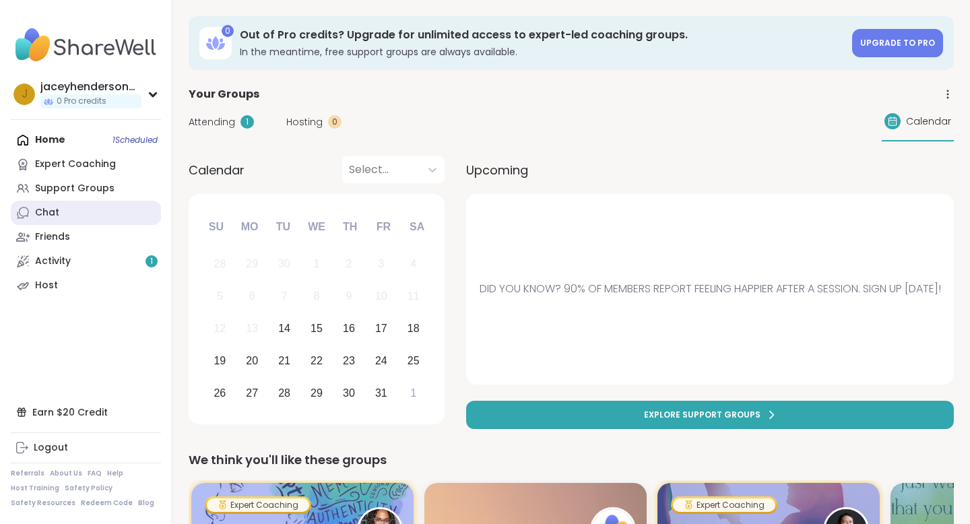
click at [71, 201] on link "Chat" at bounding box center [86, 213] width 150 height 24
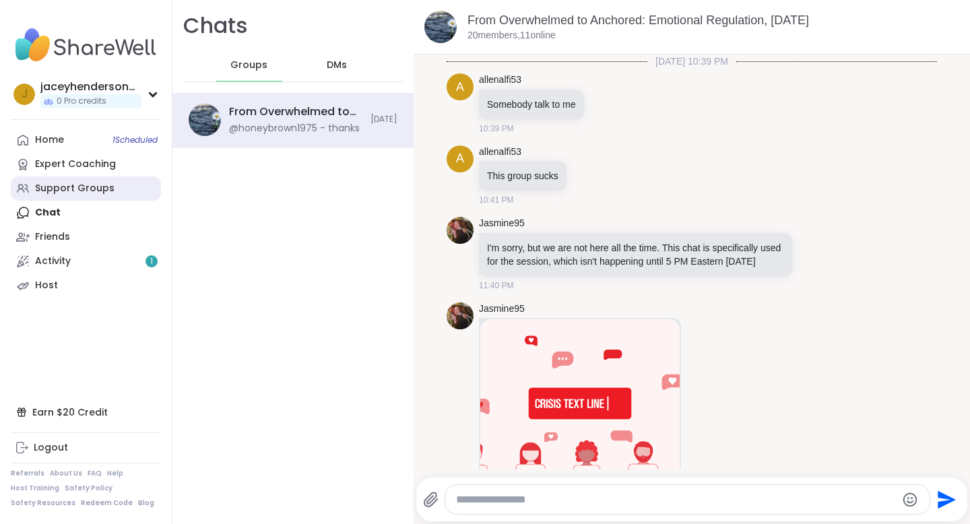
scroll to position [7075, 0]
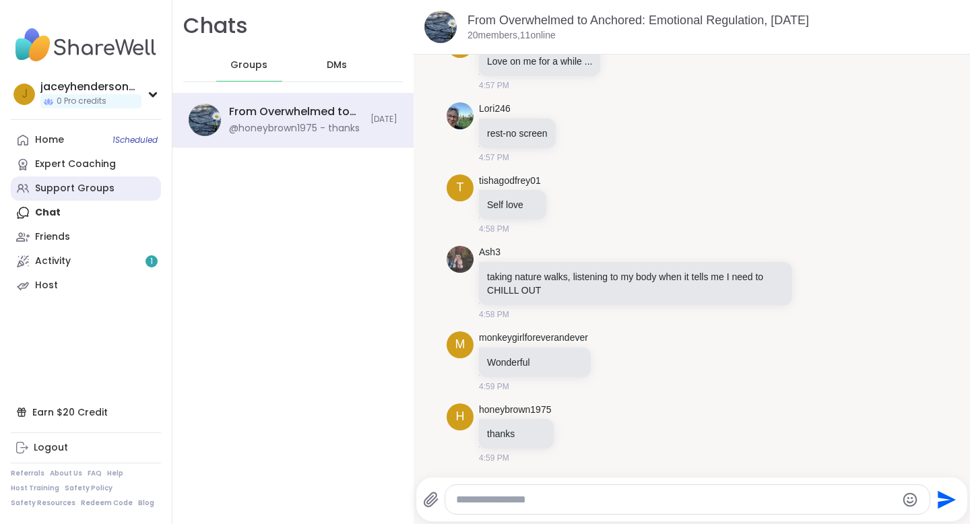
click at [80, 193] on div "Support Groups" at bounding box center [75, 188] width 80 height 13
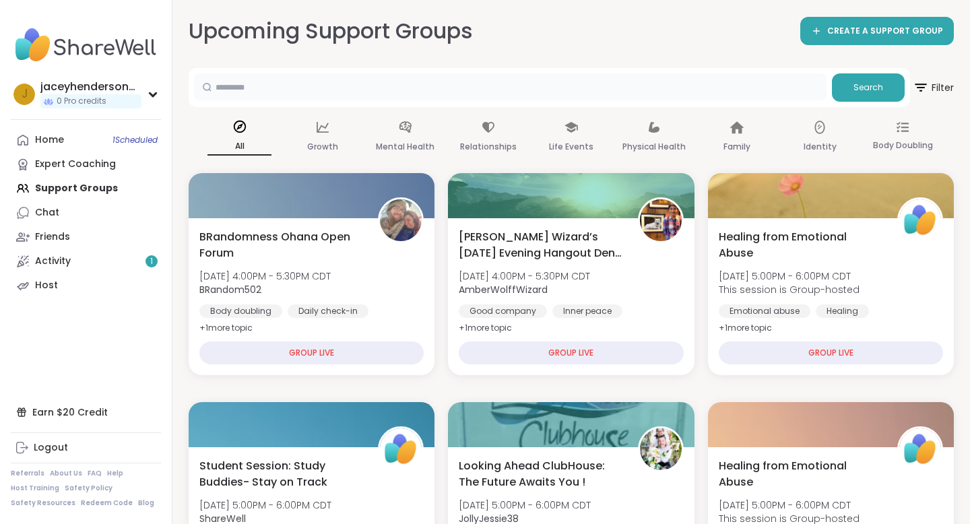
click at [490, 88] on input "text" at bounding box center [510, 86] width 633 height 27
type input "*********"
